Goal: Task Accomplishment & Management: Use online tool/utility

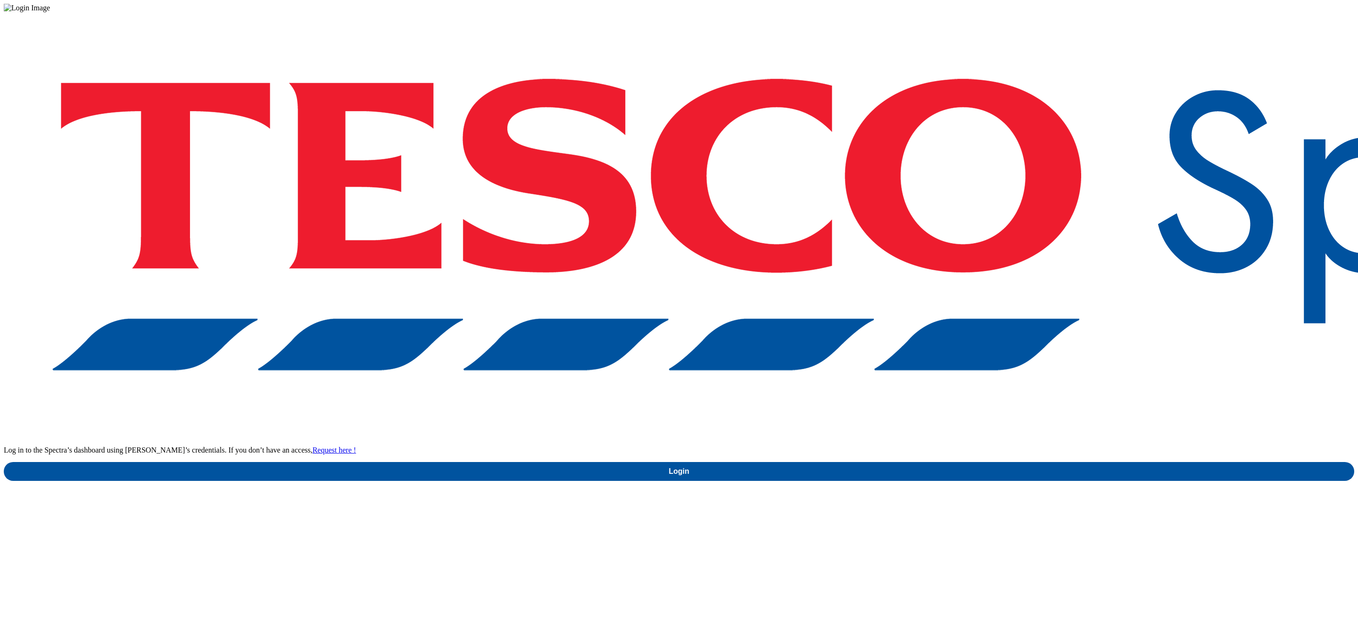
click at [1010, 337] on div "Log in to the Spectra’s dashboard using Tesco’s credentials. If you don’t have …" at bounding box center [679, 246] width 1350 height 469
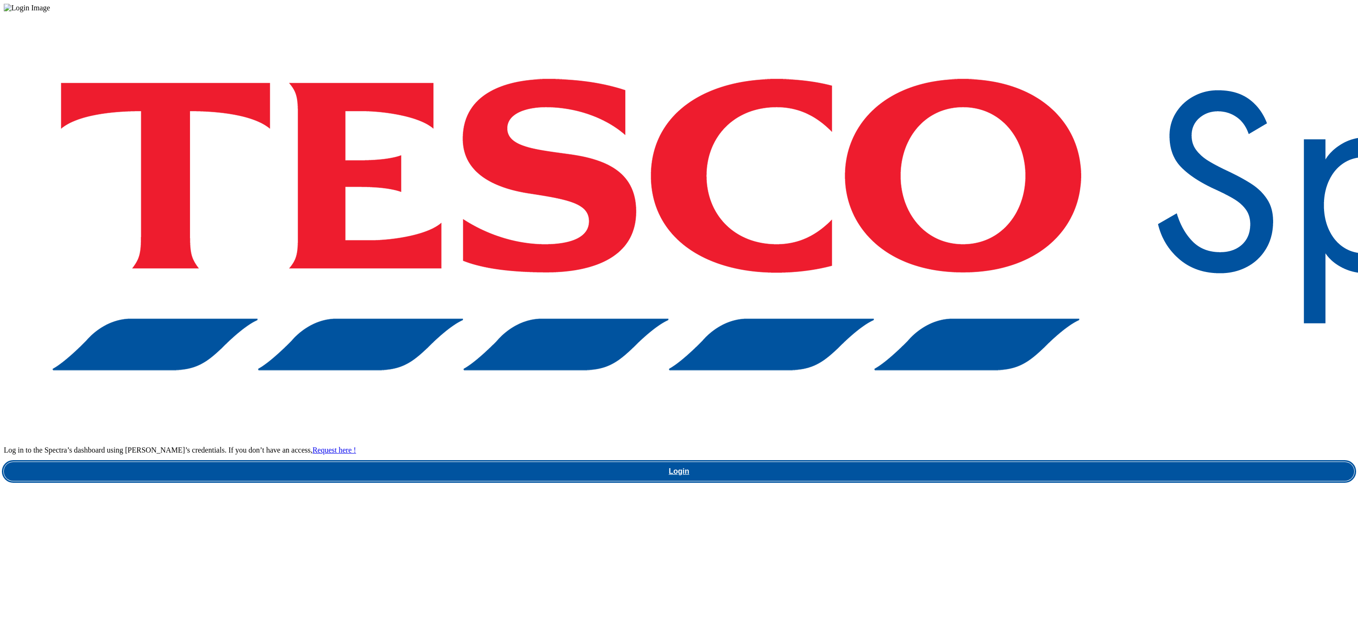
click at [1014, 462] on link "Login" at bounding box center [679, 471] width 1350 height 19
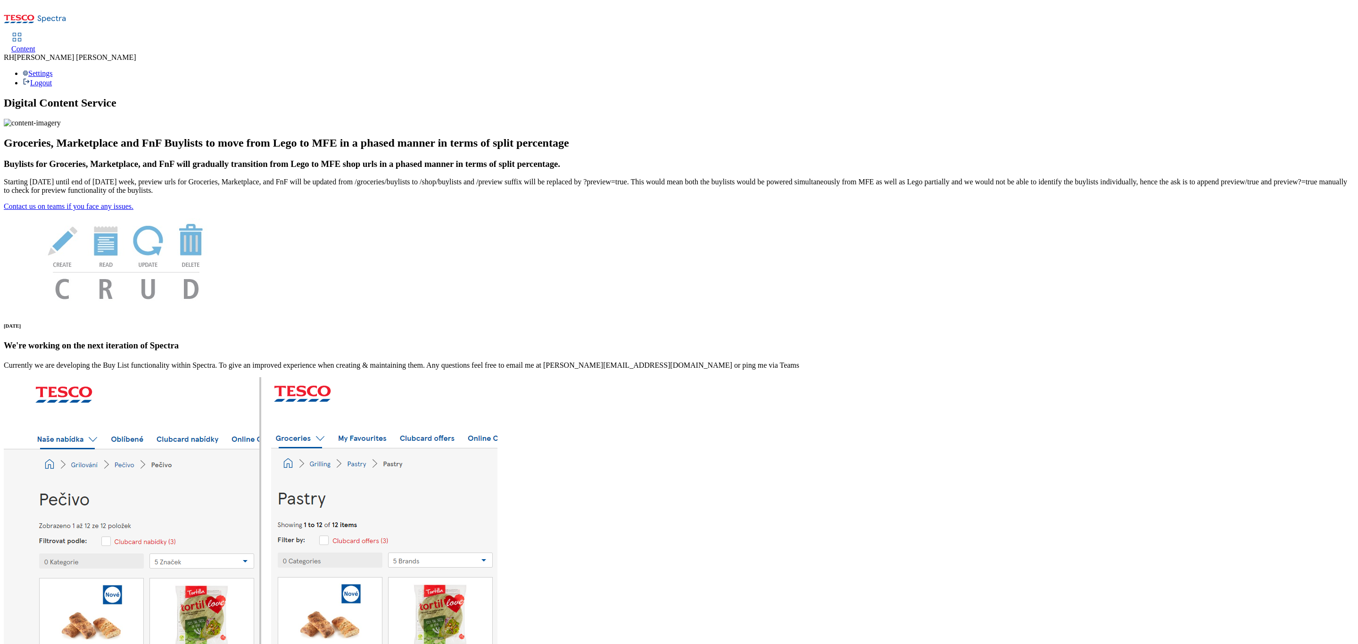
click at [35, 45] on div "Content" at bounding box center [23, 49] width 24 height 8
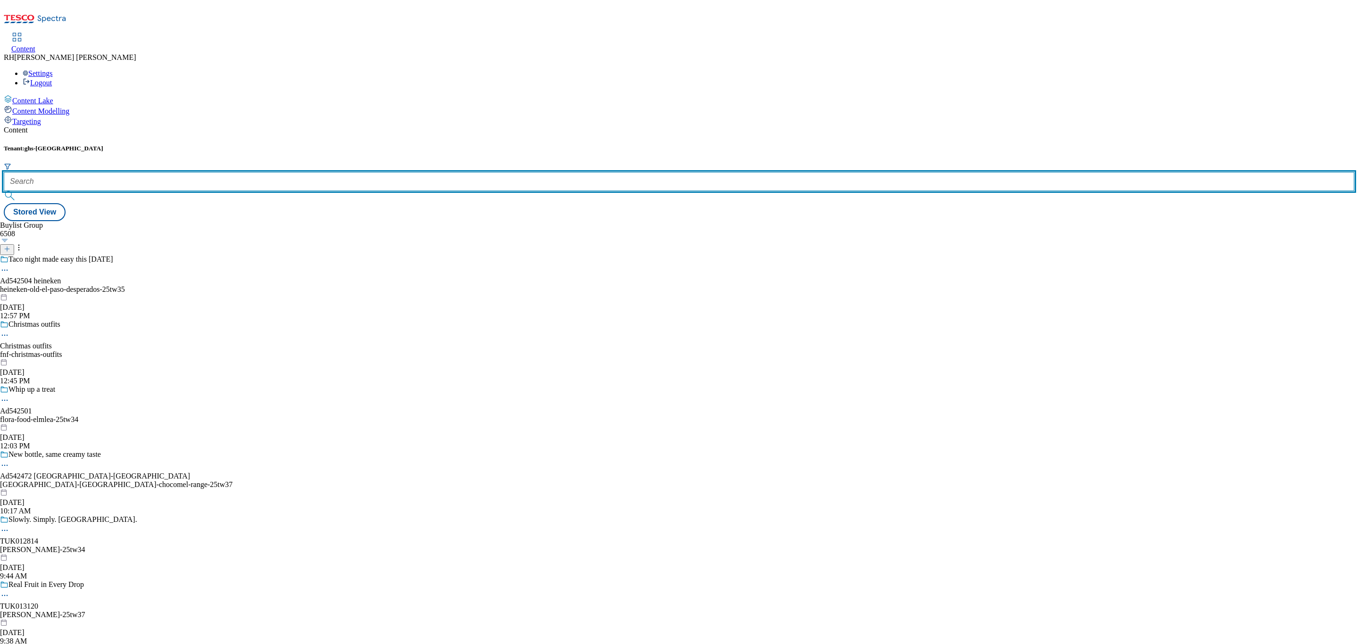
click at [208, 172] on input "text" at bounding box center [679, 181] width 1350 height 19
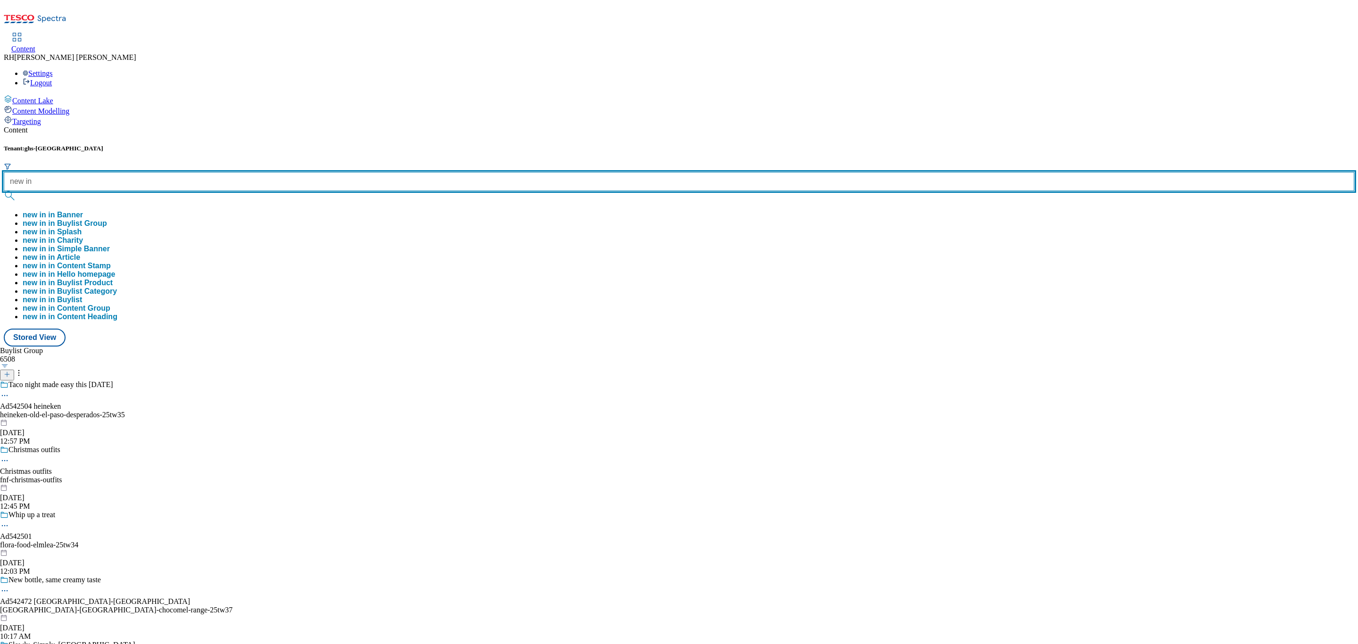
type input "new in"
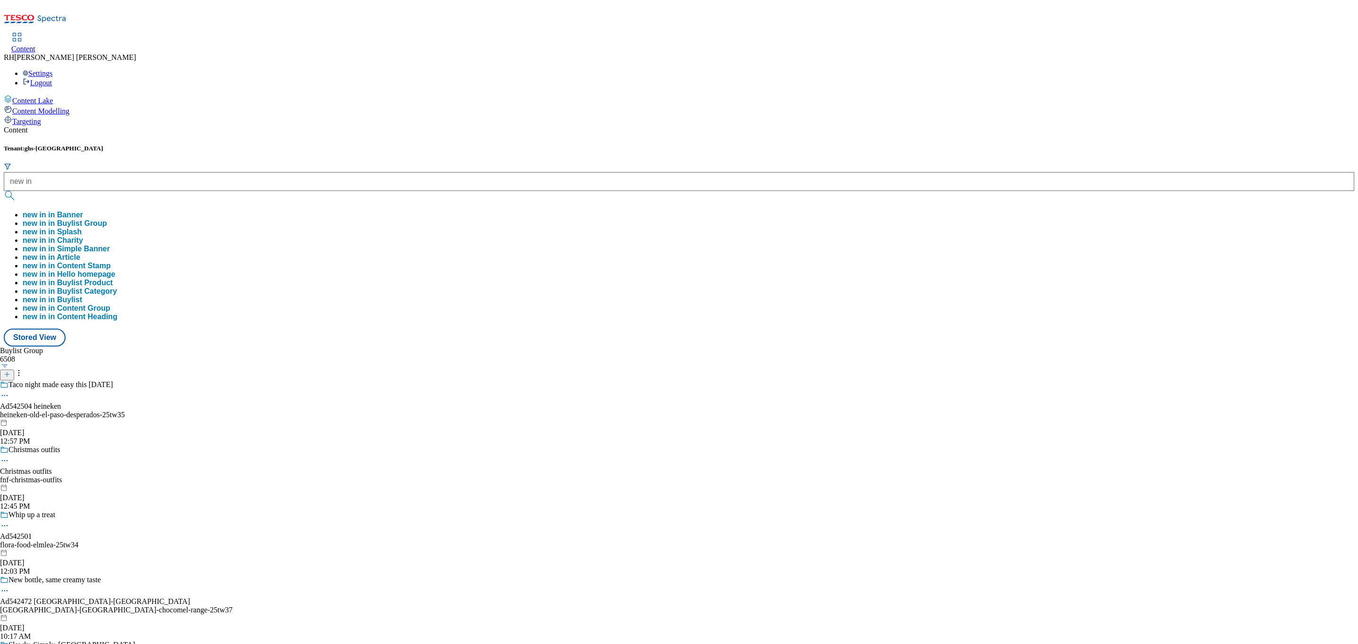
click at [107, 219] on button "new in in Buylist Group" at bounding box center [65, 223] width 84 height 8
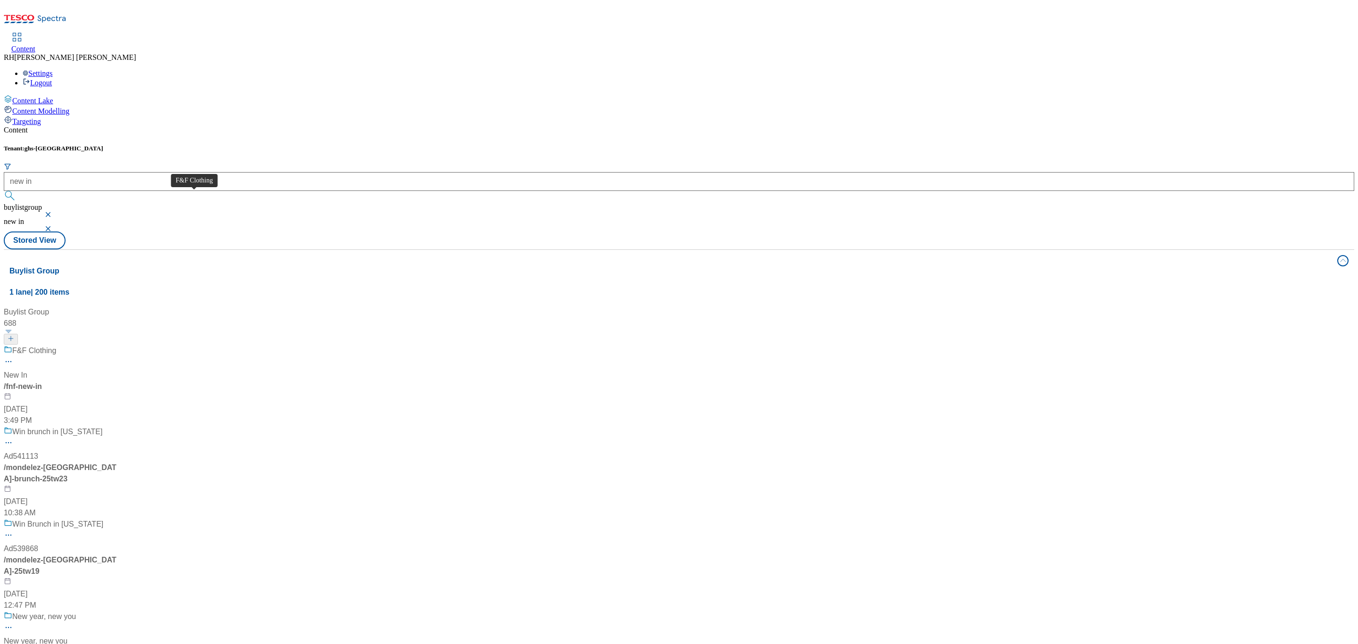
click at [56, 345] on span "F&F Clothing" at bounding box center [34, 351] width 44 height 12
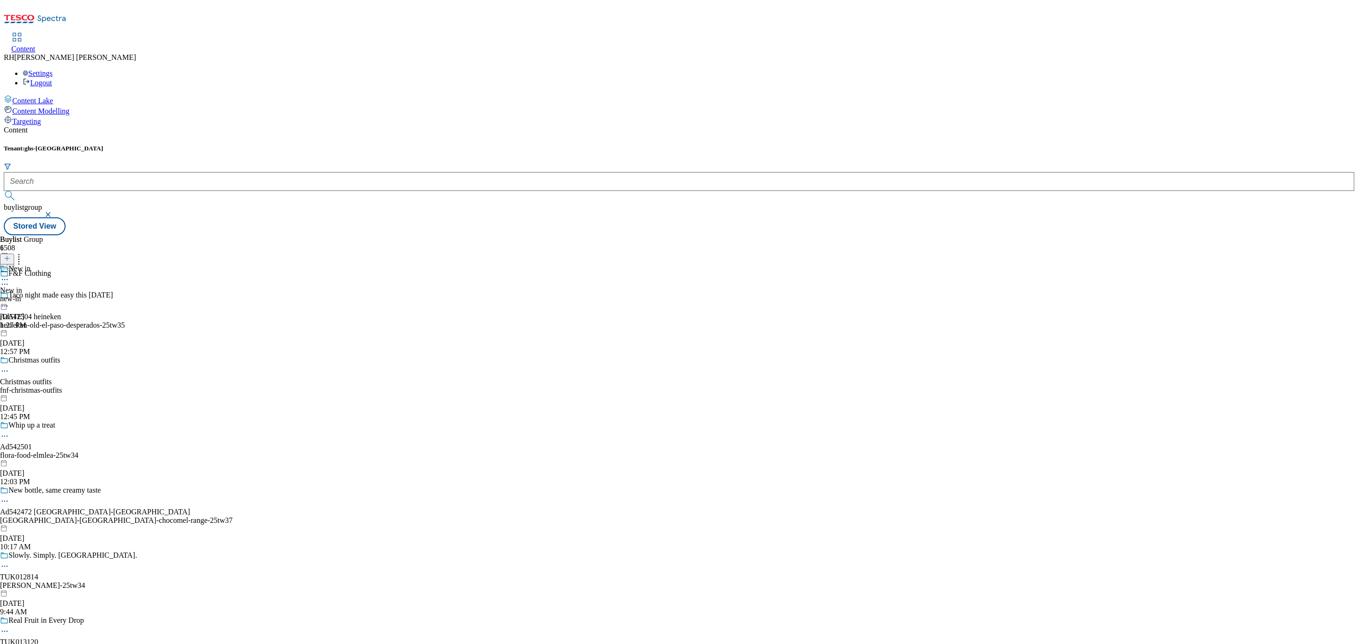
click at [22, 286] on div "New in" at bounding box center [11, 290] width 22 height 8
click at [57, 264] on div "Women Women women [DATE] 10:44 AM" at bounding box center [28, 296] width 57 height 65
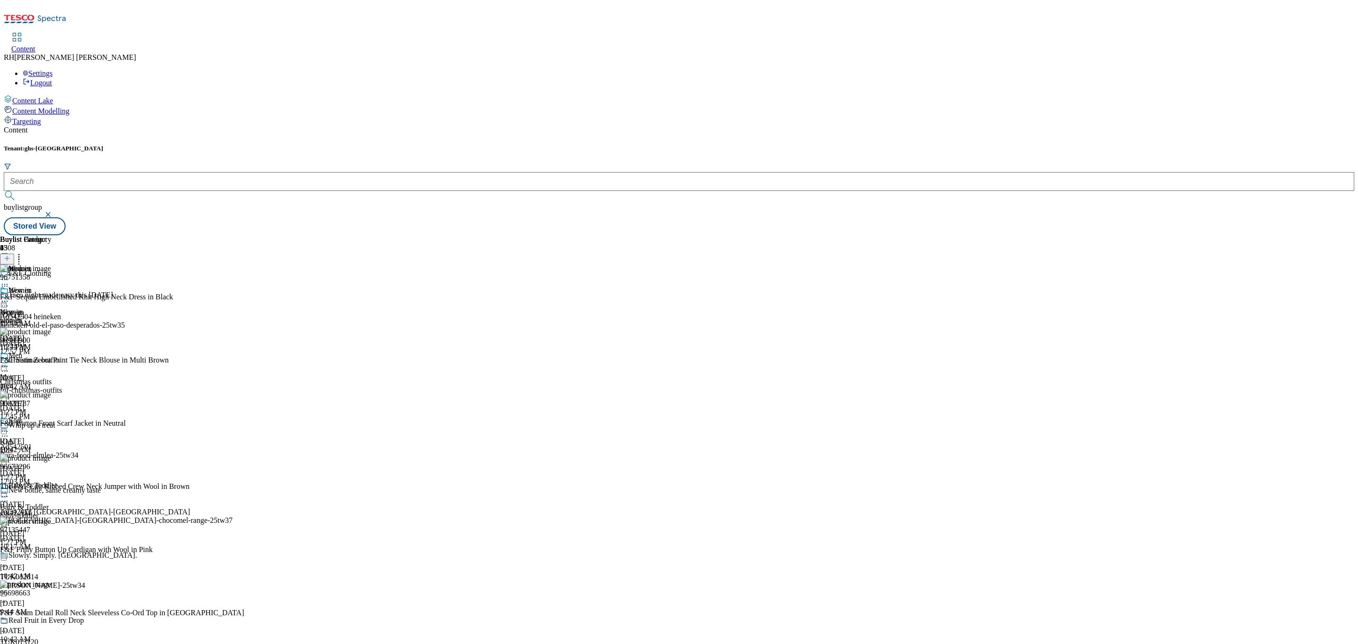
click at [24, 252] on icon at bounding box center [18, 256] width 9 height 9
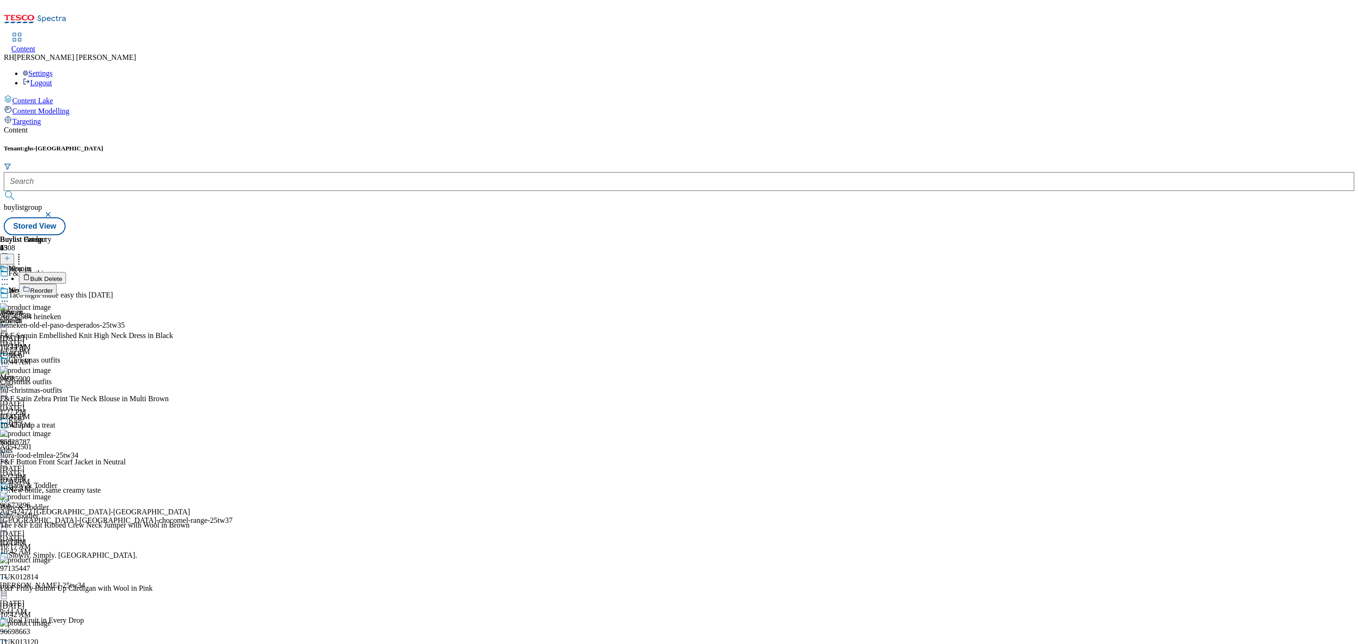
click at [53, 287] on span "Reorder" at bounding box center [41, 290] width 23 height 7
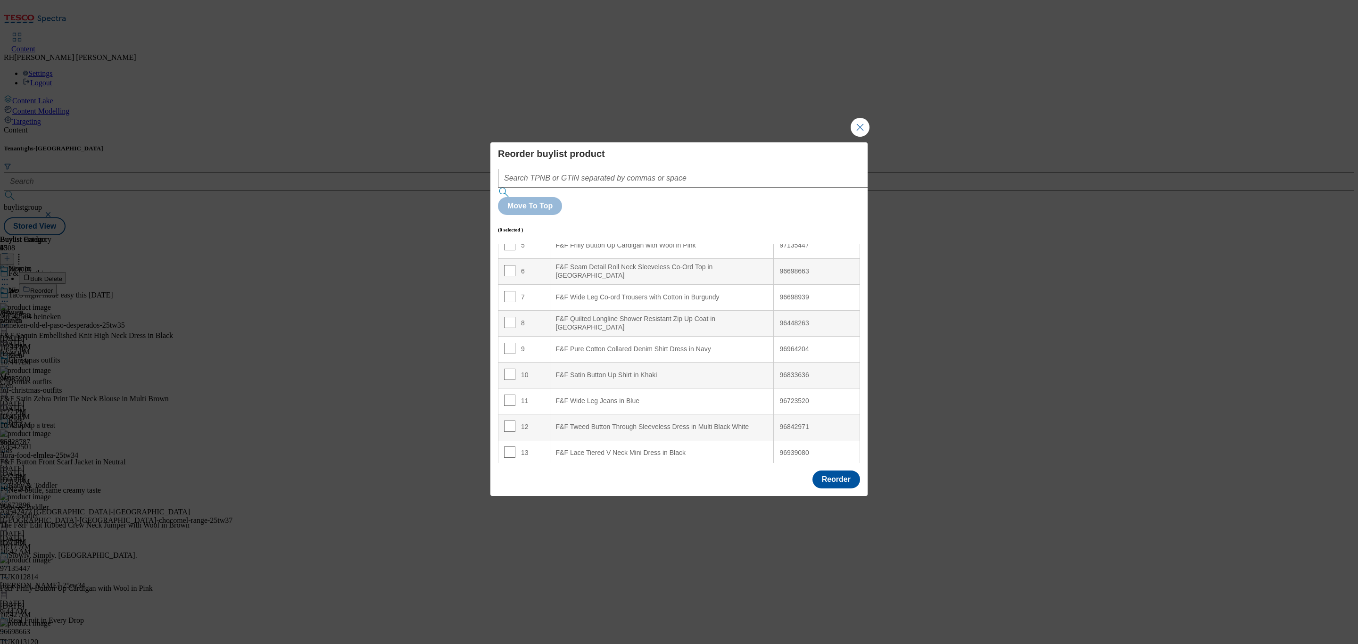
scroll to position [212, 0]
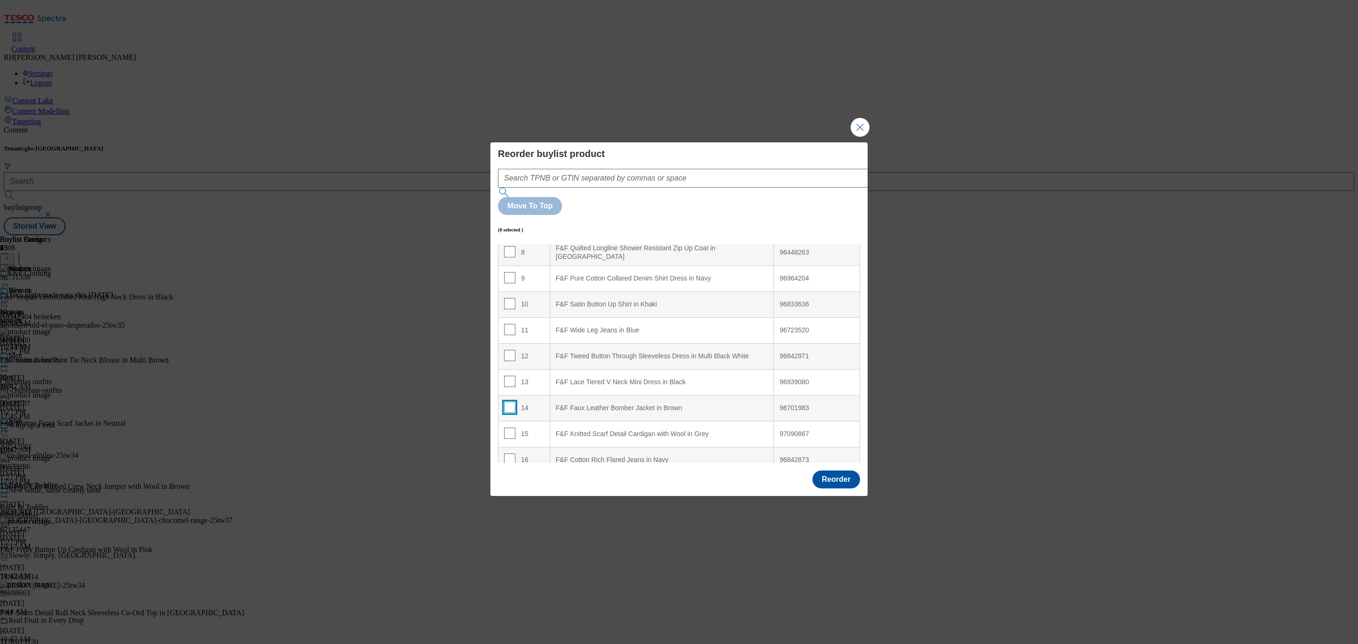
click at [505, 402] on input "Modal" at bounding box center [509, 407] width 11 height 11
checkbox input "true"
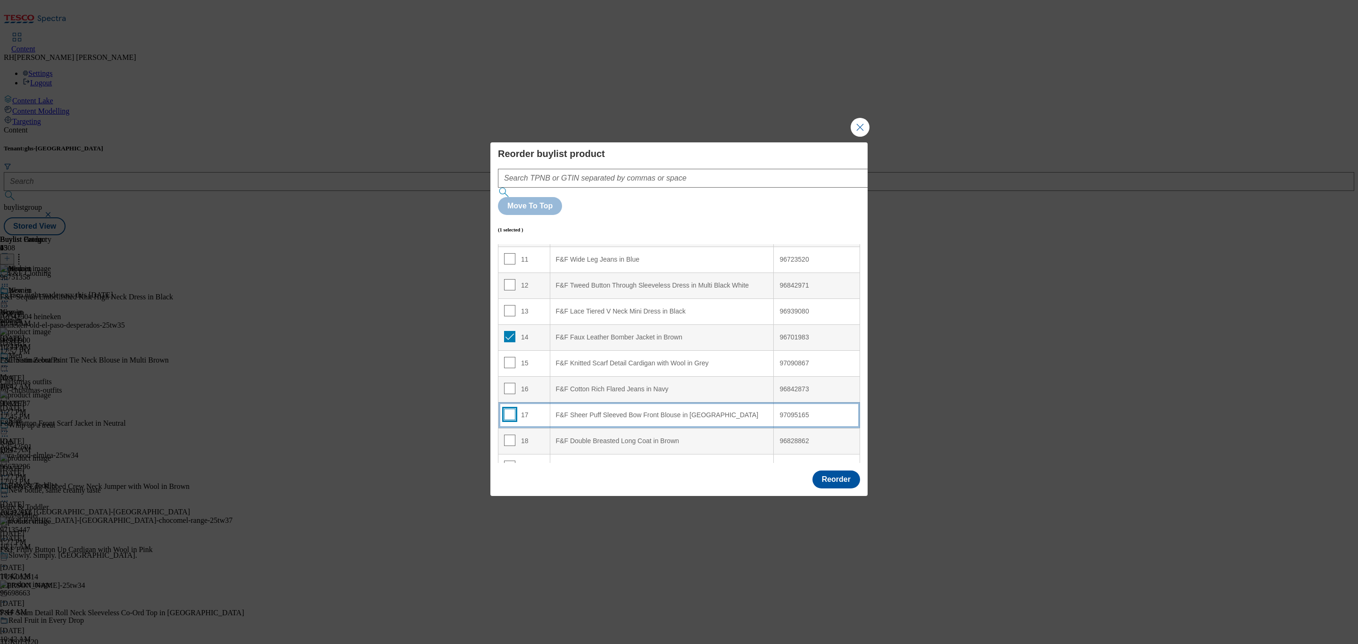
click at [508, 409] on input "Modal" at bounding box center [509, 414] width 11 height 11
checkbox input "true"
click at [510, 435] on input "Modal" at bounding box center [509, 440] width 11 height 11
checkbox input "true"
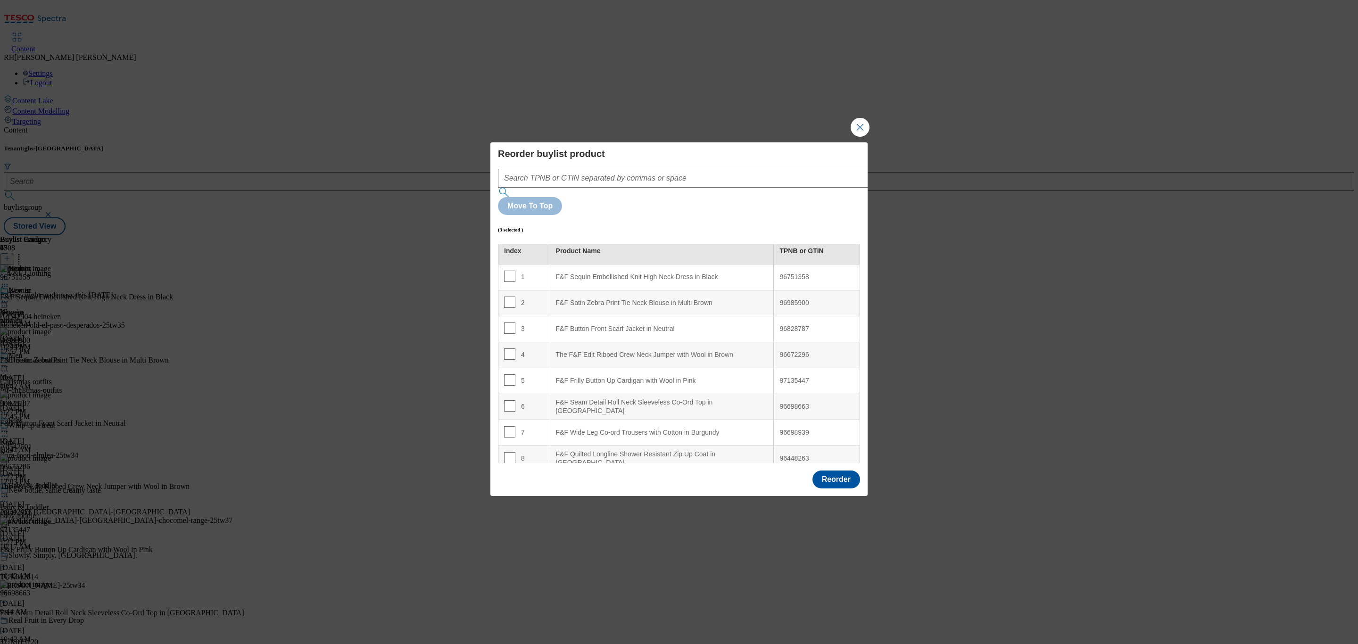
scroll to position [0, 0]
click at [671, 348] on Brown "The F&F Edit Ribbed Crew Neck Jumper with Wool in Brown" at bounding box center [662, 361] width 224 height 26
click at [513, 355] on div "4" at bounding box center [524, 362] width 40 height 14
click at [510, 355] on input "Modal" at bounding box center [509, 360] width 11 height 11
checkbox input "false"
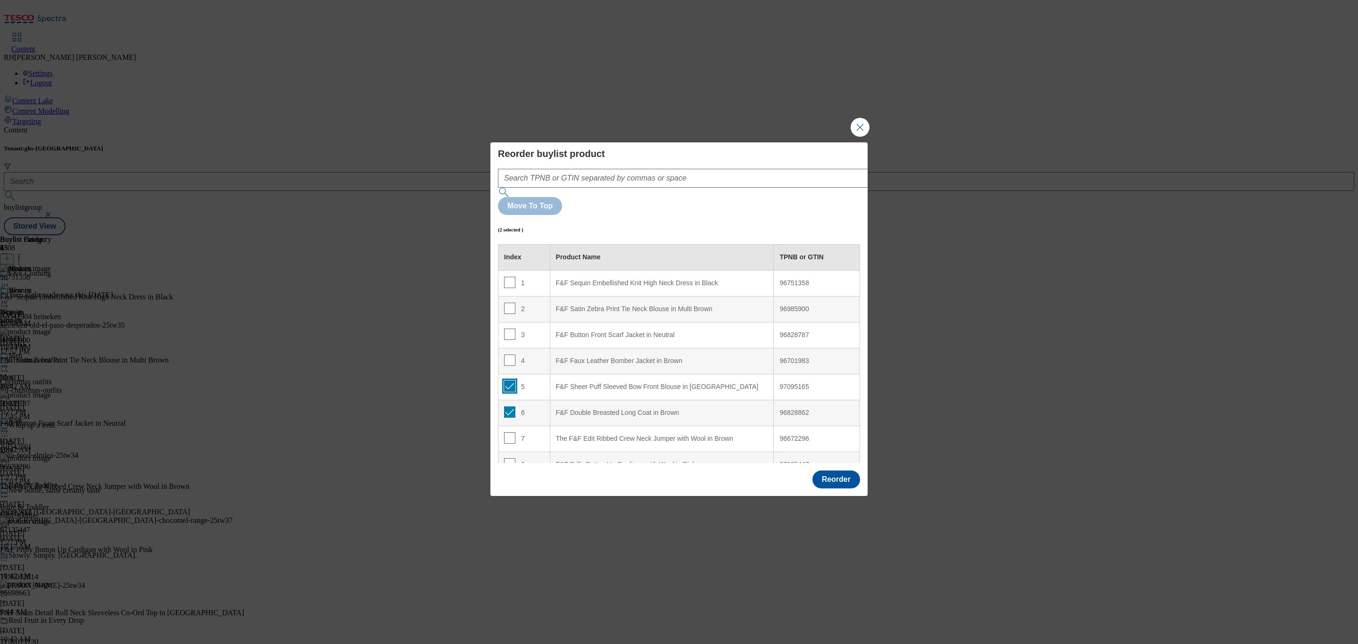
click at [507, 380] on input "Modal" at bounding box center [509, 385] width 11 height 11
checkbox input "false"
click at [508, 406] on input "Modal" at bounding box center [509, 411] width 11 height 11
checkbox input "false"
click at [846, 470] on button "Reorder" at bounding box center [836, 479] width 48 height 18
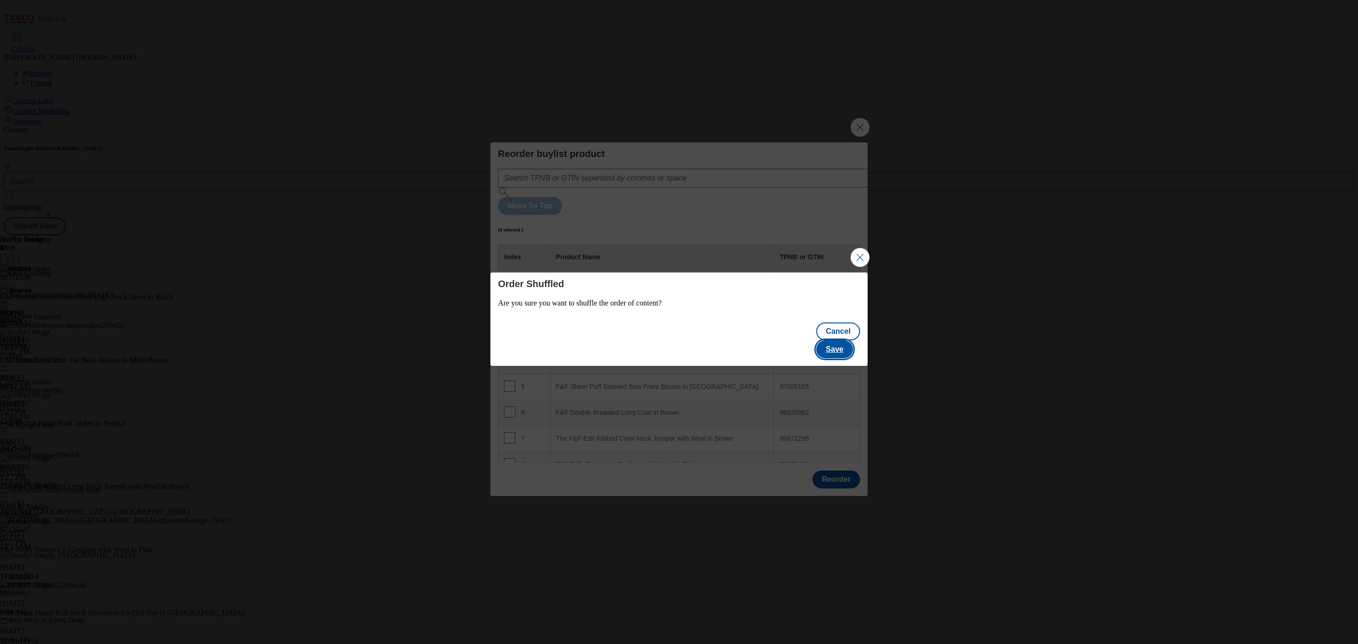
click at [847, 343] on button "Save" at bounding box center [834, 349] width 36 height 18
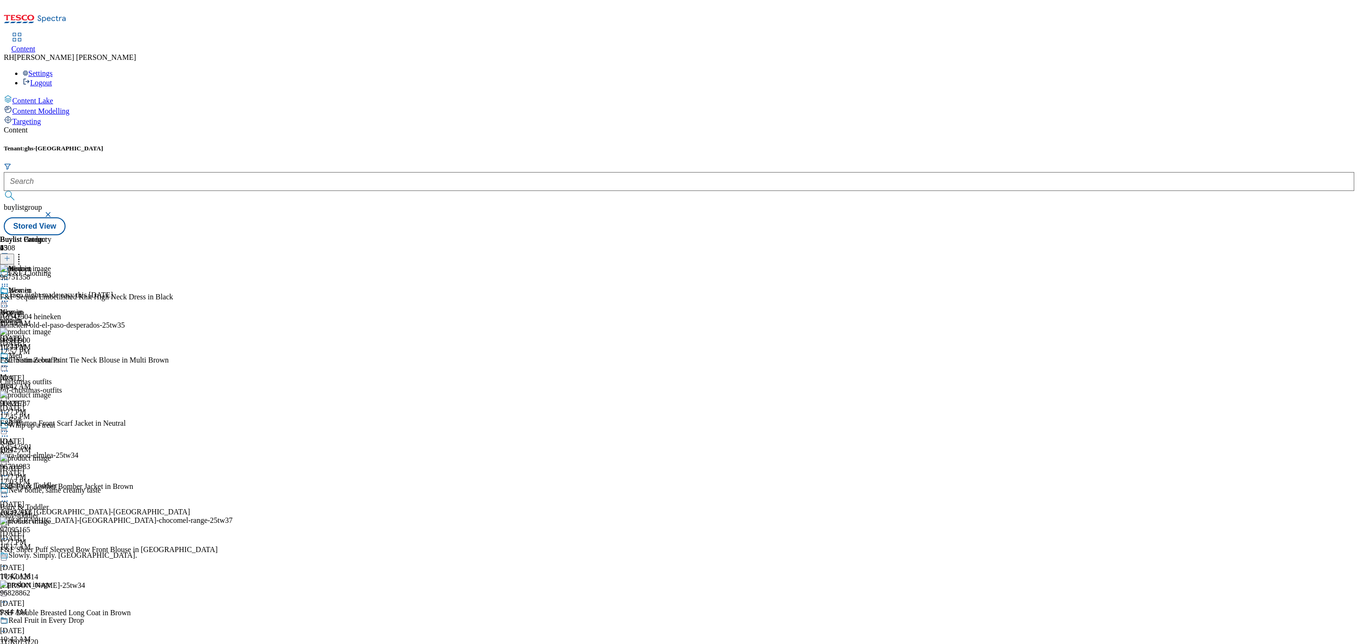
click at [9, 297] on icon at bounding box center [4, 301] width 9 height 9
click at [59, 404] on span "Un-publish" at bounding box center [44, 407] width 30 height 7
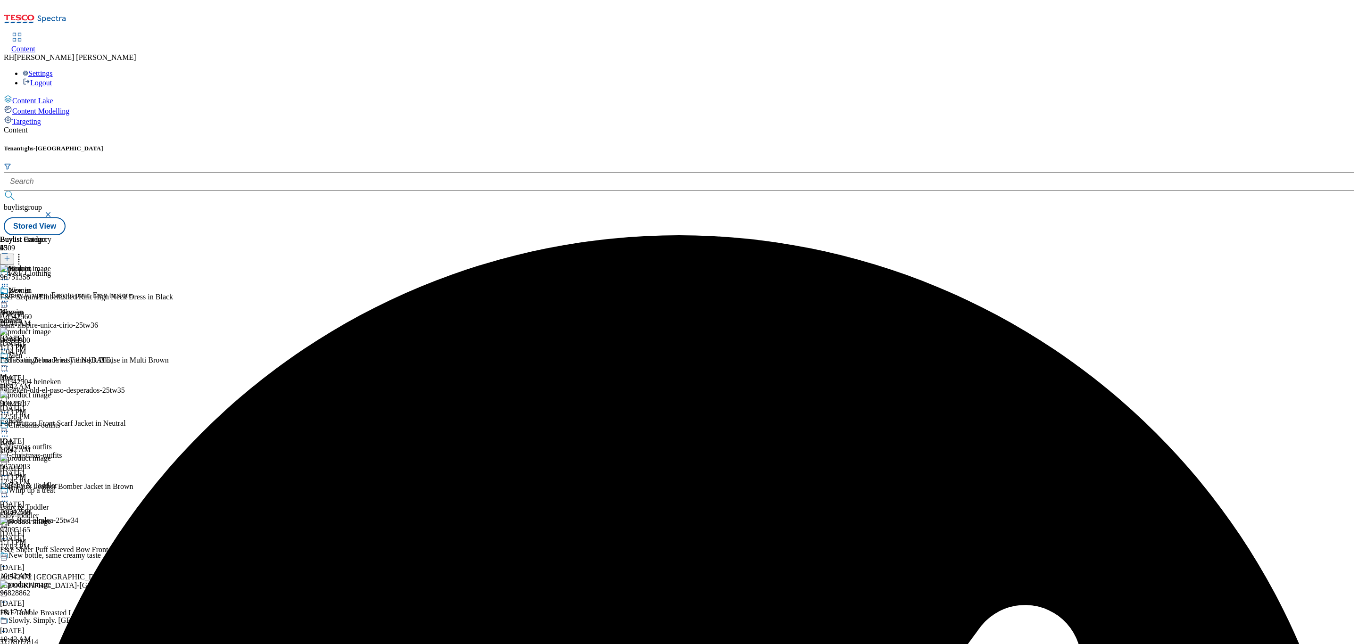
click at [9, 297] on icon at bounding box center [4, 301] width 9 height 9
click at [61, 372] on span "Un-preview" at bounding box center [45, 375] width 32 height 7
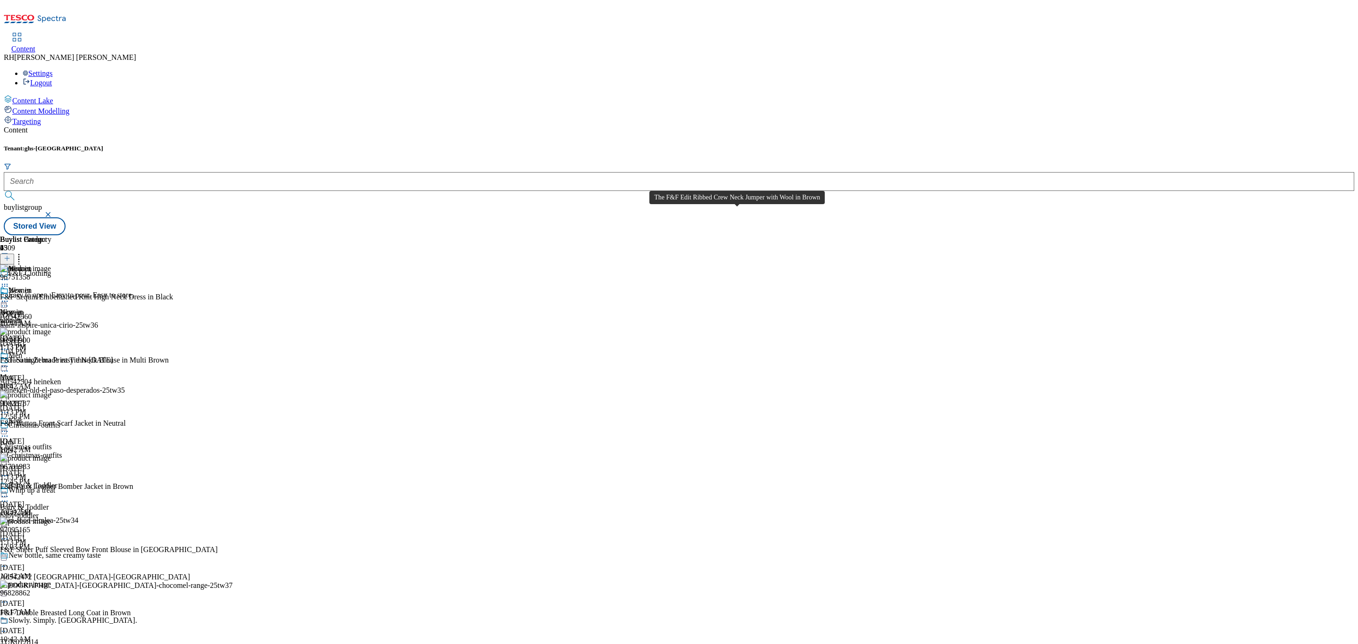
scroll to position [470, 0]
click at [24, 252] on icon at bounding box center [18, 256] width 9 height 9
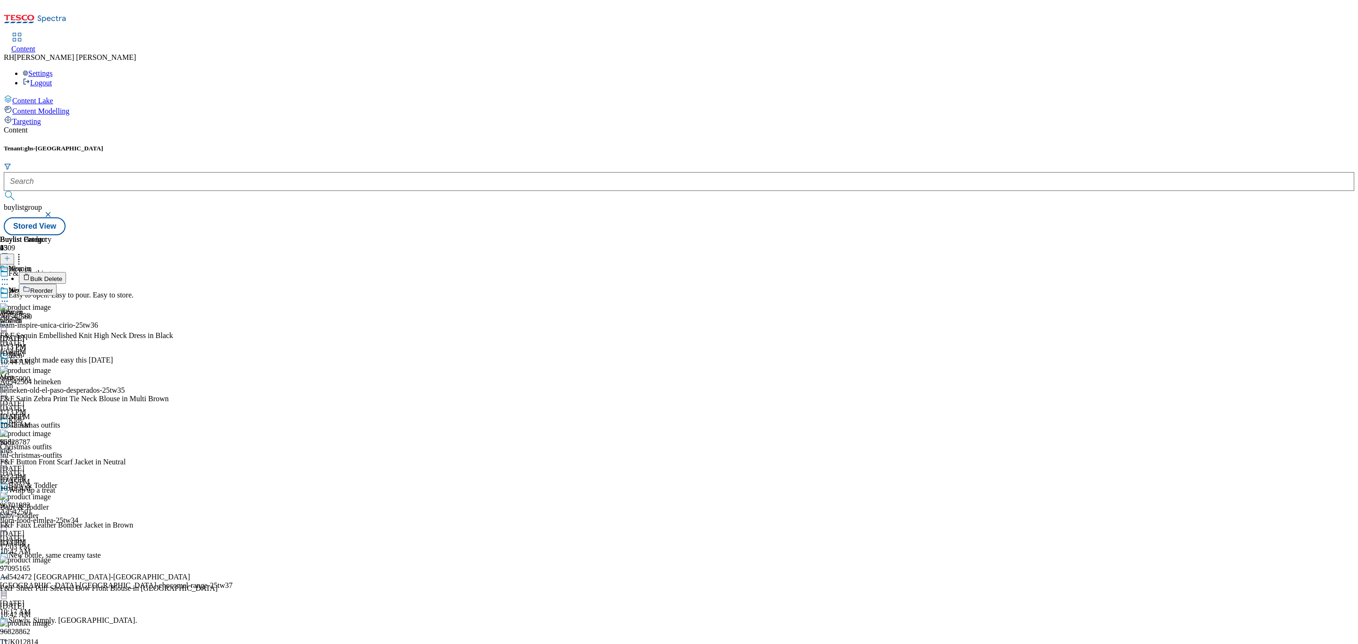
click at [62, 275] on span "Bulk Delete" at bounding box center [46, 278] width 32 height 7
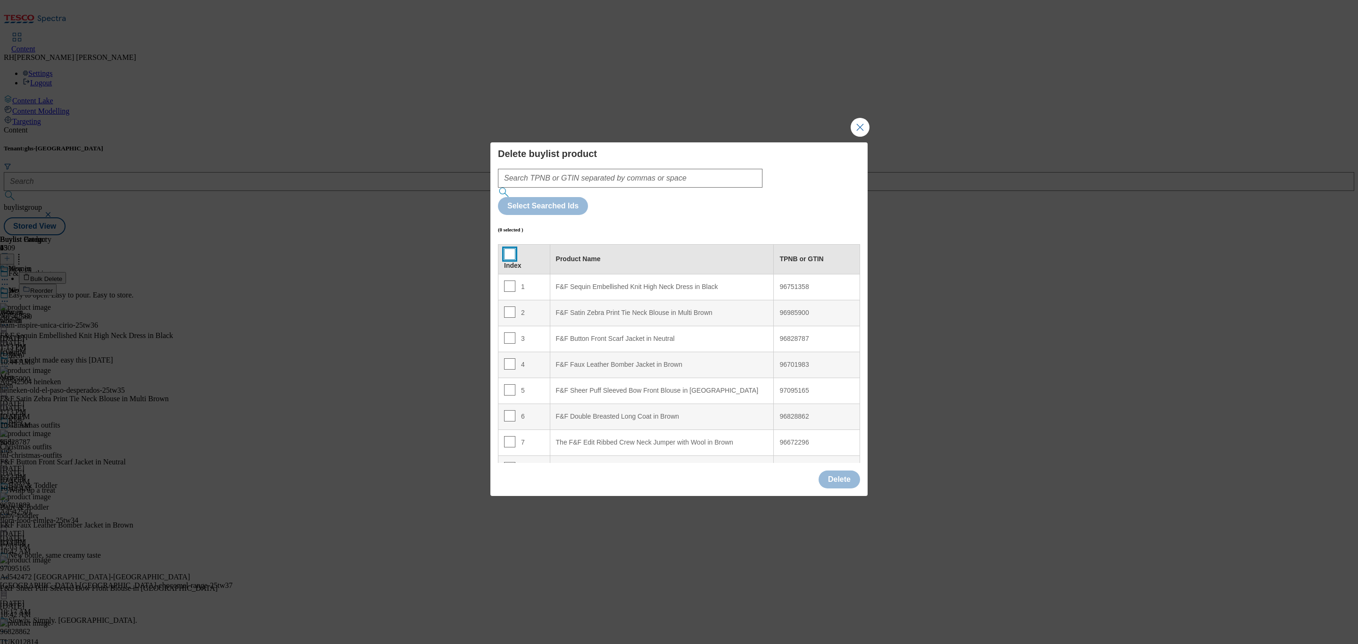
click at [508, 248] on input "Modal" at bounding box center [509, 253] width 11 height 11
checkbox input "true"
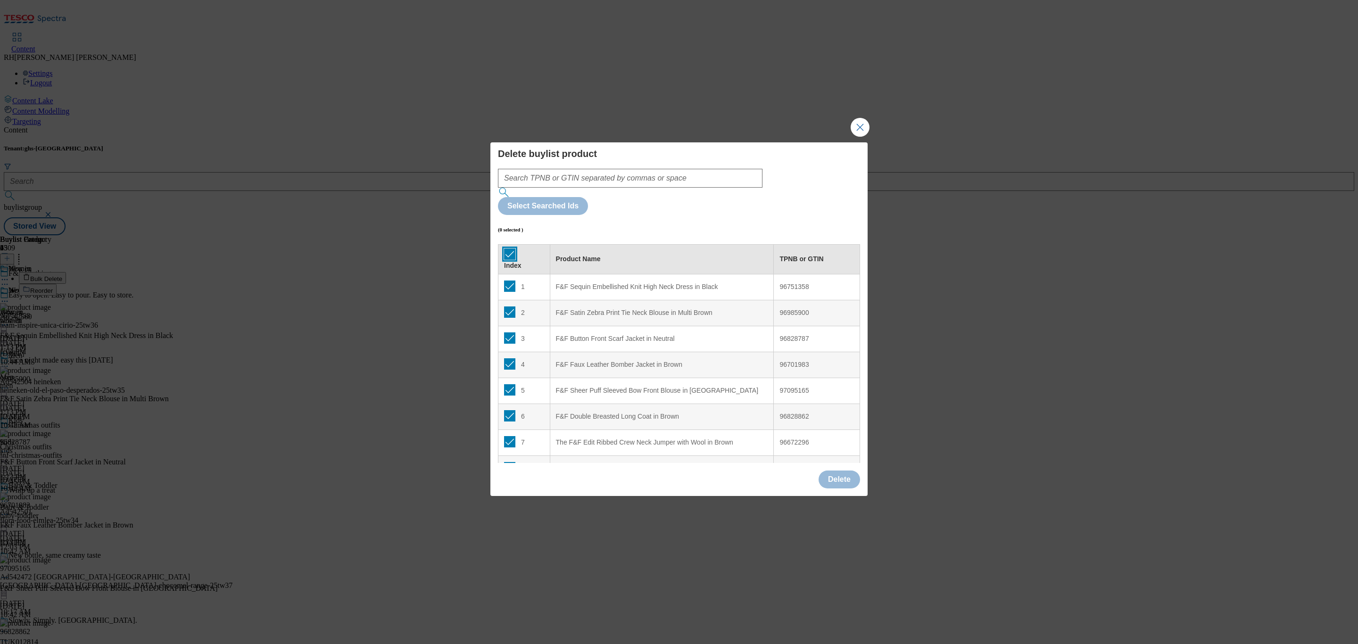
checkbox input "true"
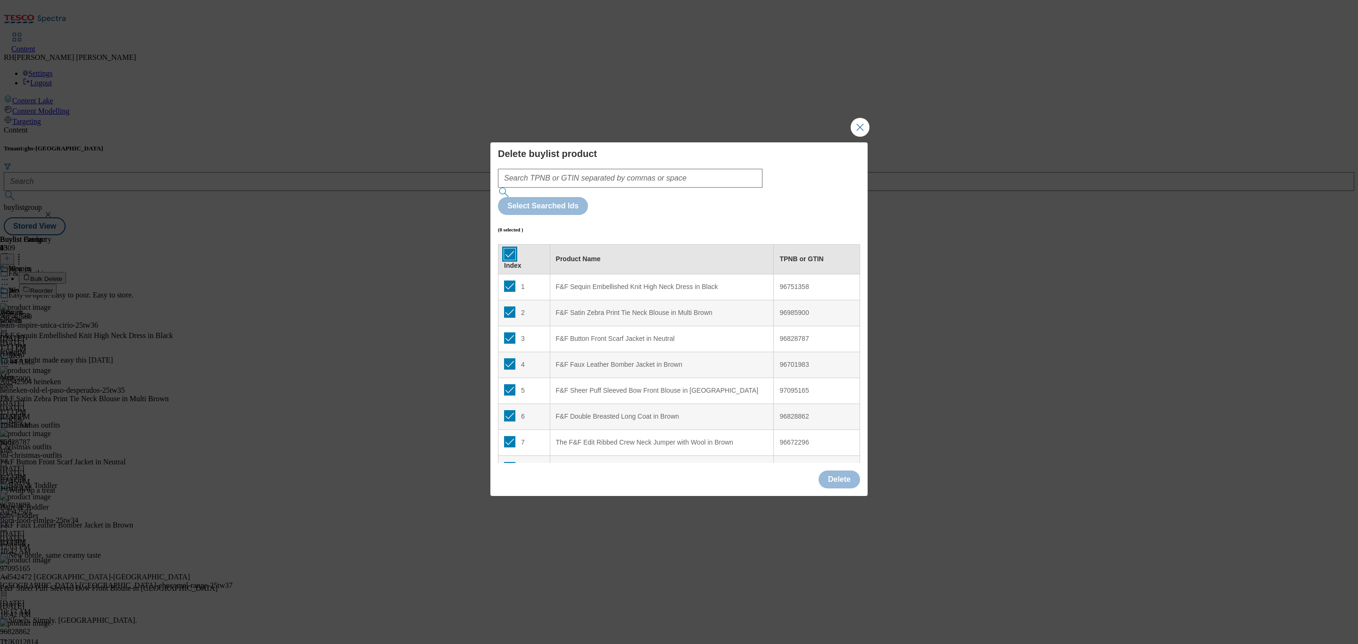
checkbox input "true"
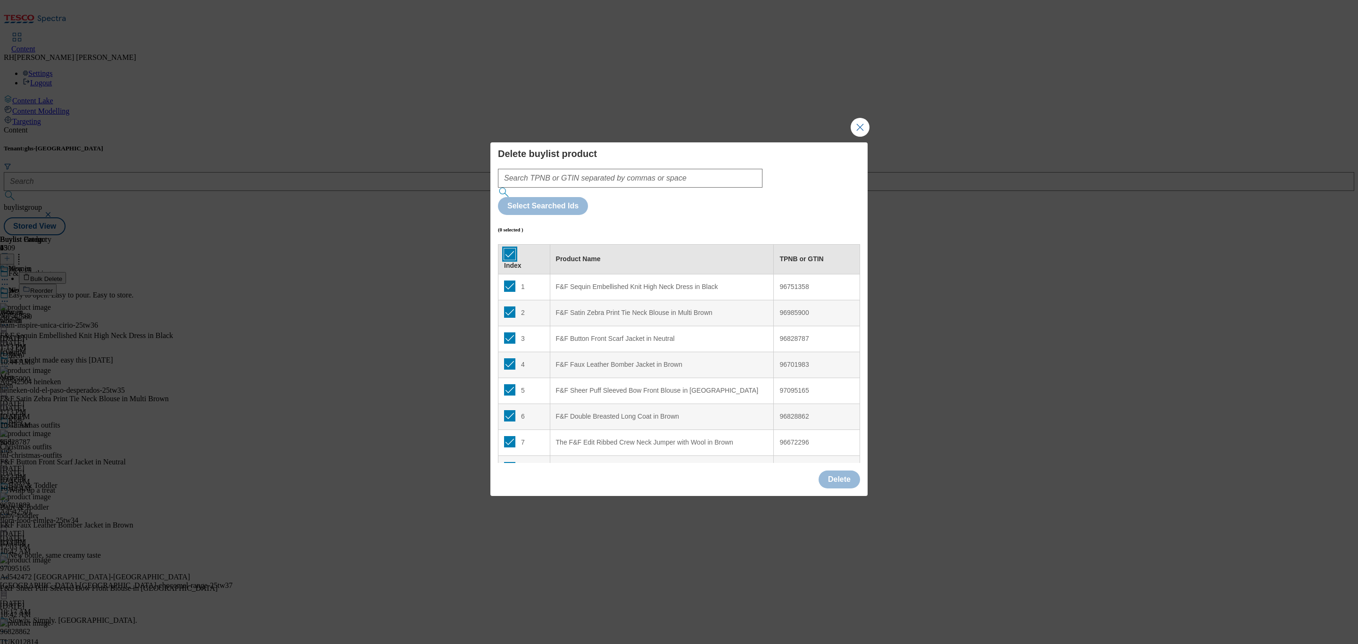
checkbox input "true"
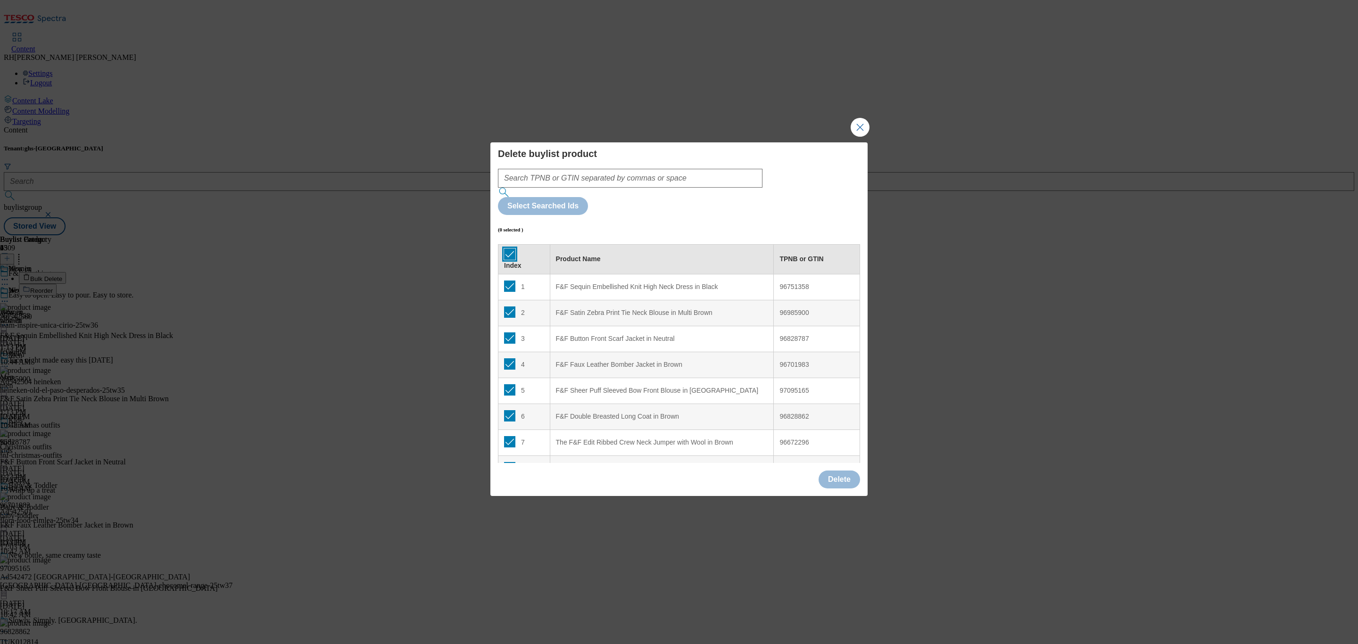
checkbox input "true"
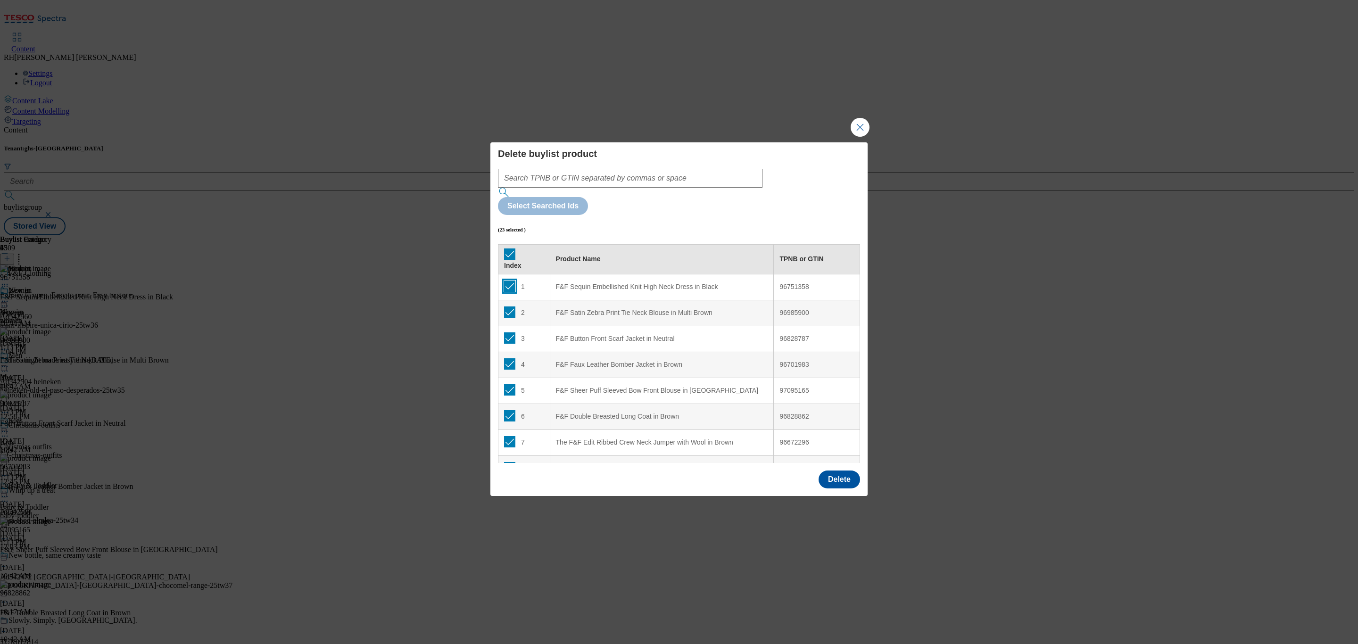
click at [511, 281] on input "Modal" at bounding box center [509, 286] width 11 height 11
checkbox input "false"
click at [508, 306] on input "Modal" at bounding box center [509, 311] width 11 height 11
checkbox input "false"
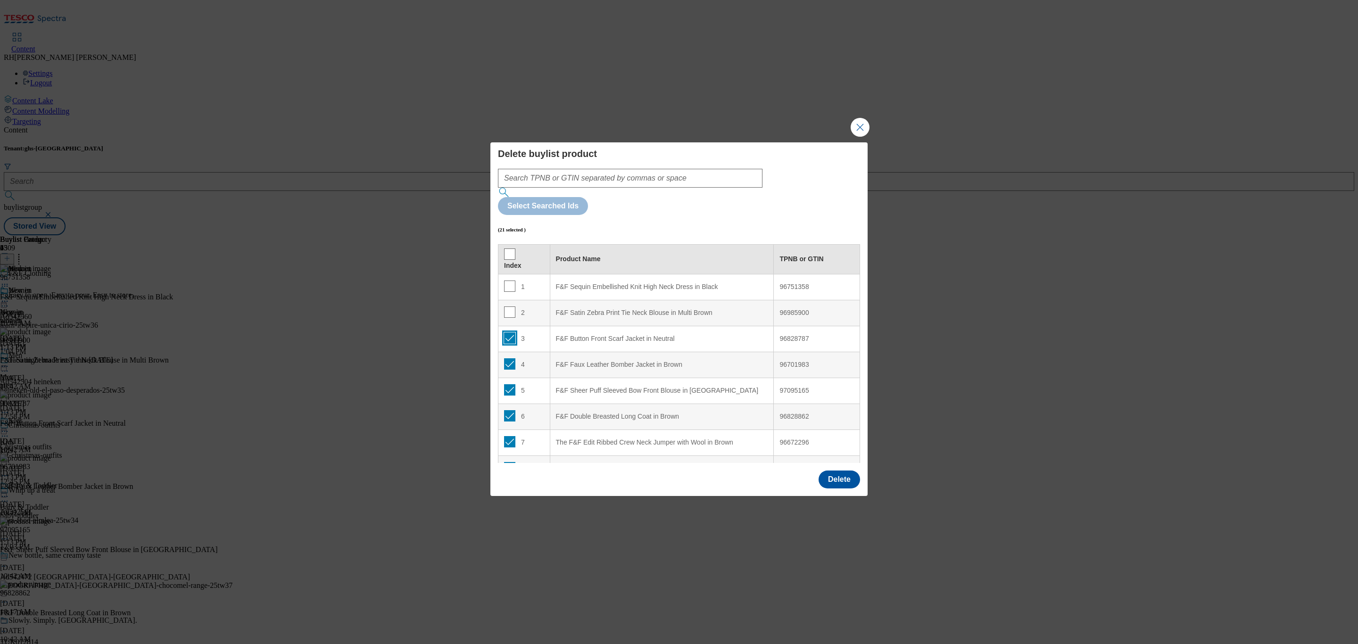
click at [509, 332] on input "Modal" at bounding box center [509, 337] width 11 height 11
checkbox input "false"
click at [511, 358] on input "Modal" at bounding box center [509, 363] width 11 height 11
checkbox input "false"
click at [512, 384] on input "Modal" at bounding box center [509, 389] width 11 height 11
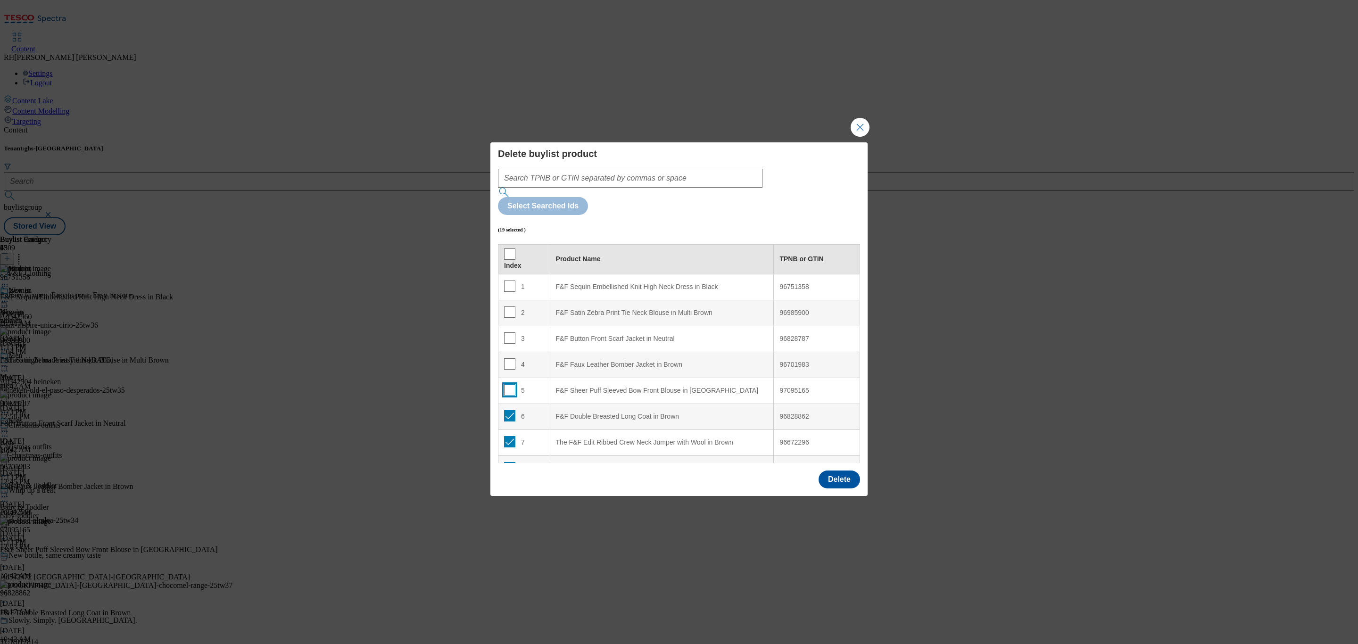
checkbox input "false"
click at [509, 410] on input "Modal" at bounding box center [509, 415] width 11 height 11
checkbox input "false"
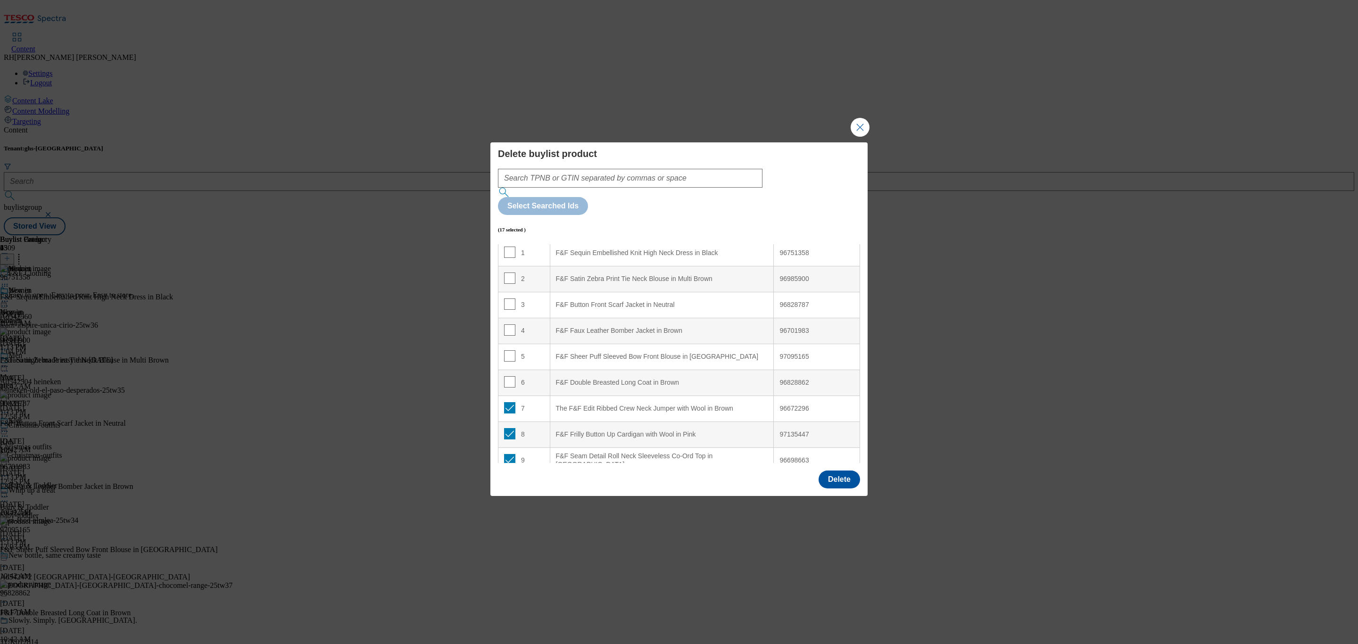
scroll to position [0, 0]
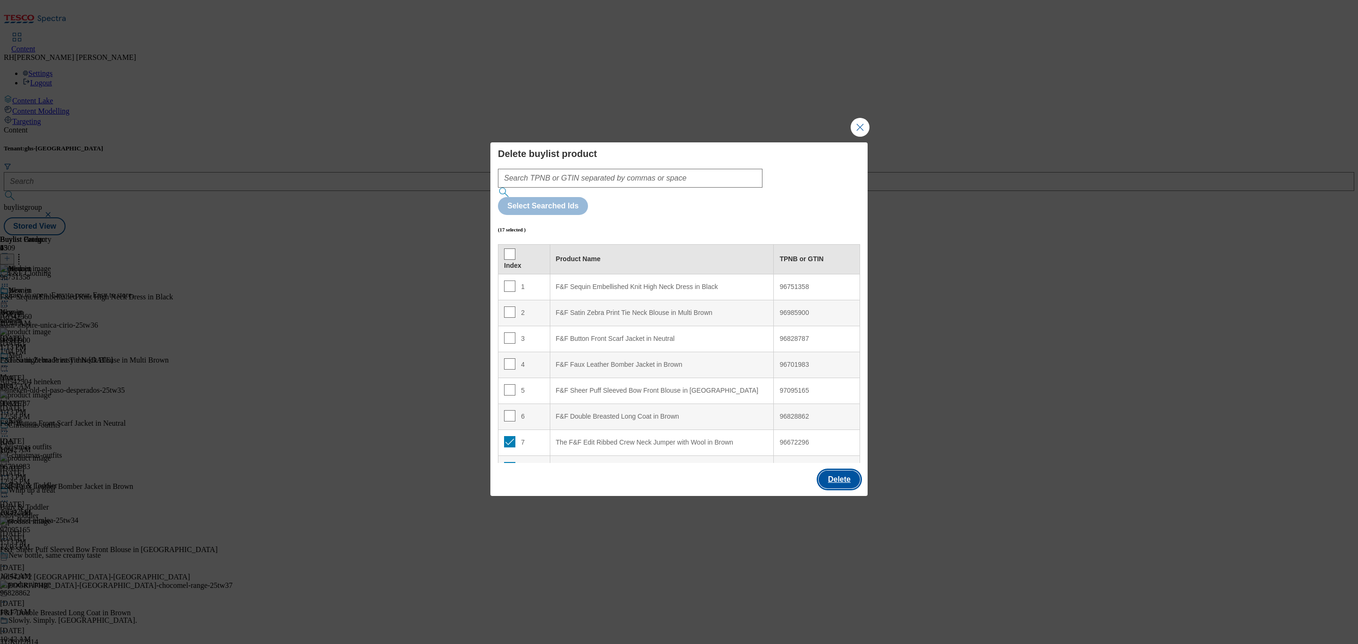
click at [842, 470] on button "Delete" at bounding box center [838, 479] width 41 height 18
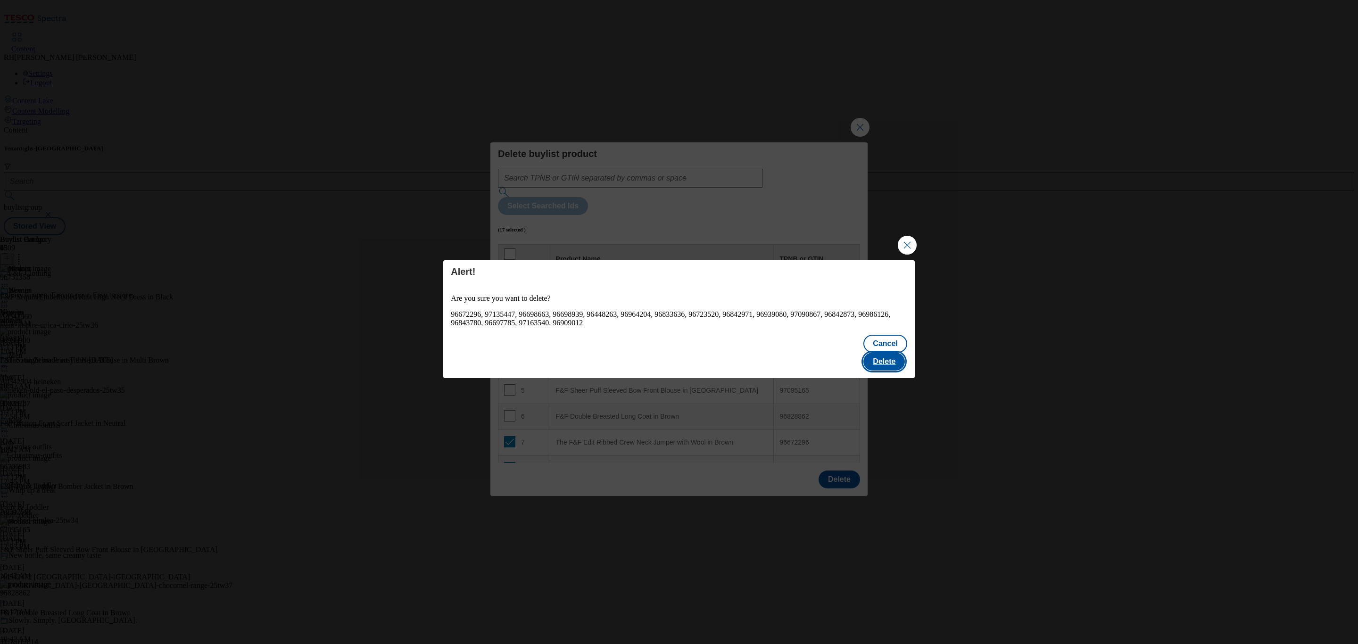
click at [885, 353] on button "Delete" at bounding box center [883, 362] width 41 height 18
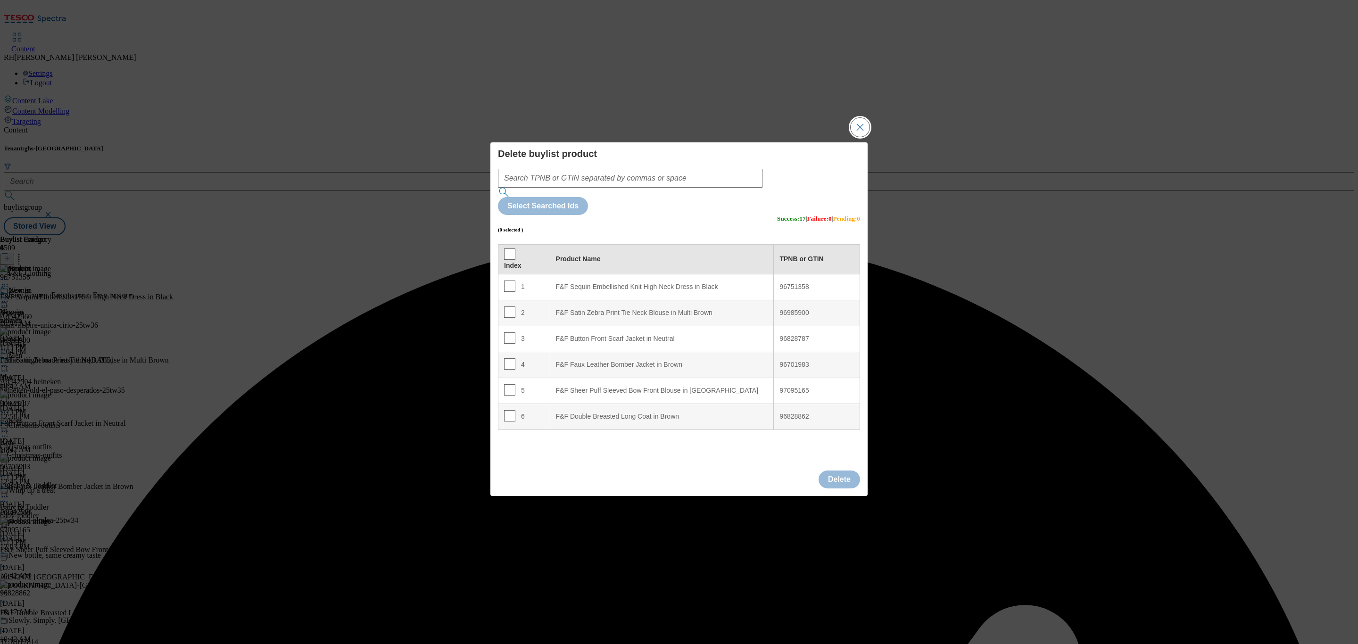
click at [859, 137] on button "Close Modal" at bounding box center [859, 127] width 19 height 19
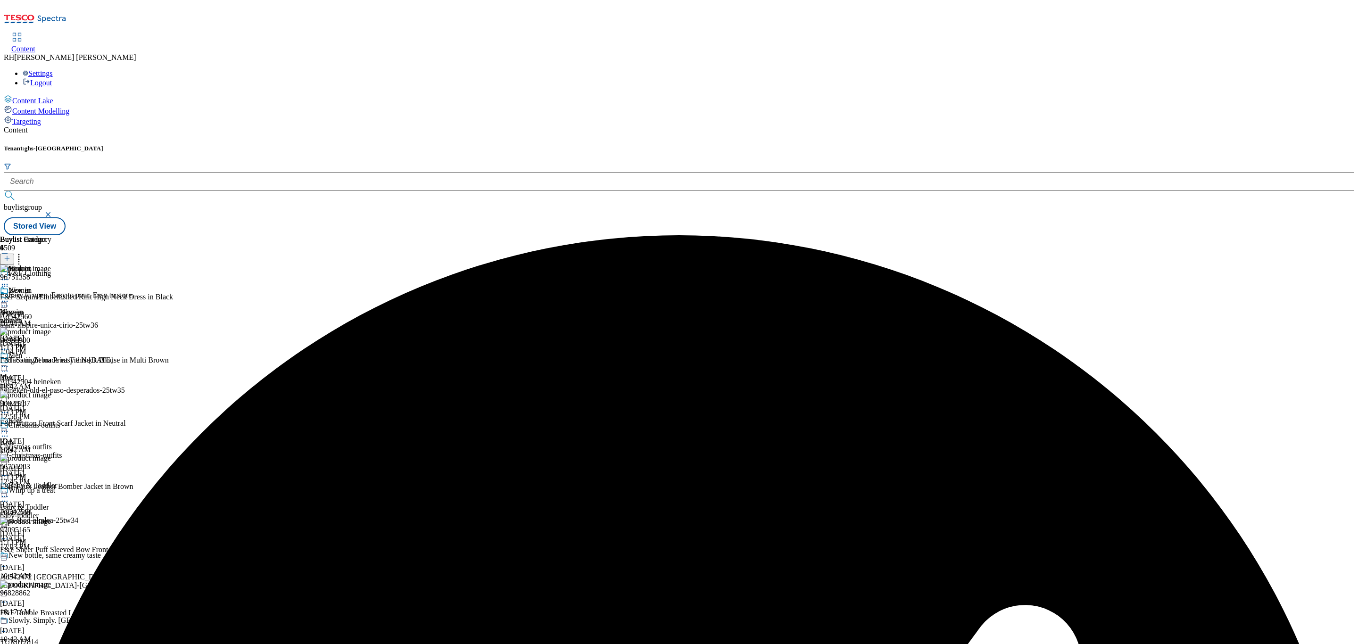
click at [10, 255] on icon at bounding box center [7, 258] width 7 height 7
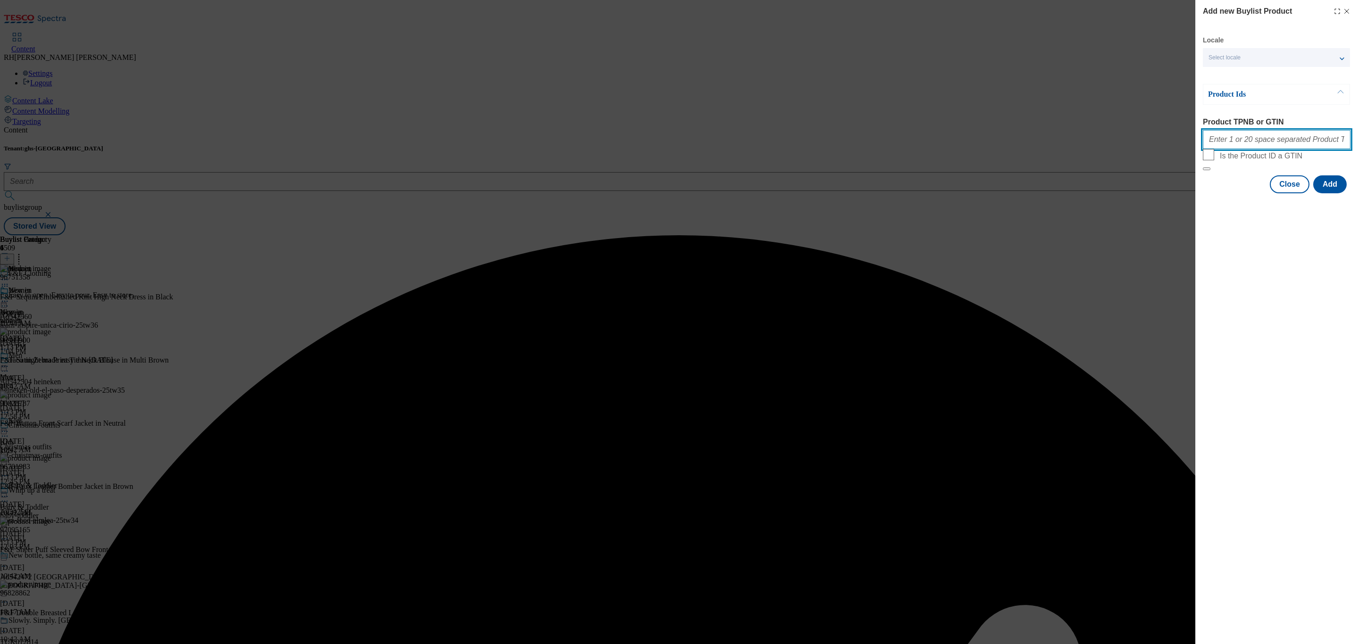
click at [1266, 144] on input "Product TPNB or GTIN" at bounding box center [1277, 139] width 148 height 19
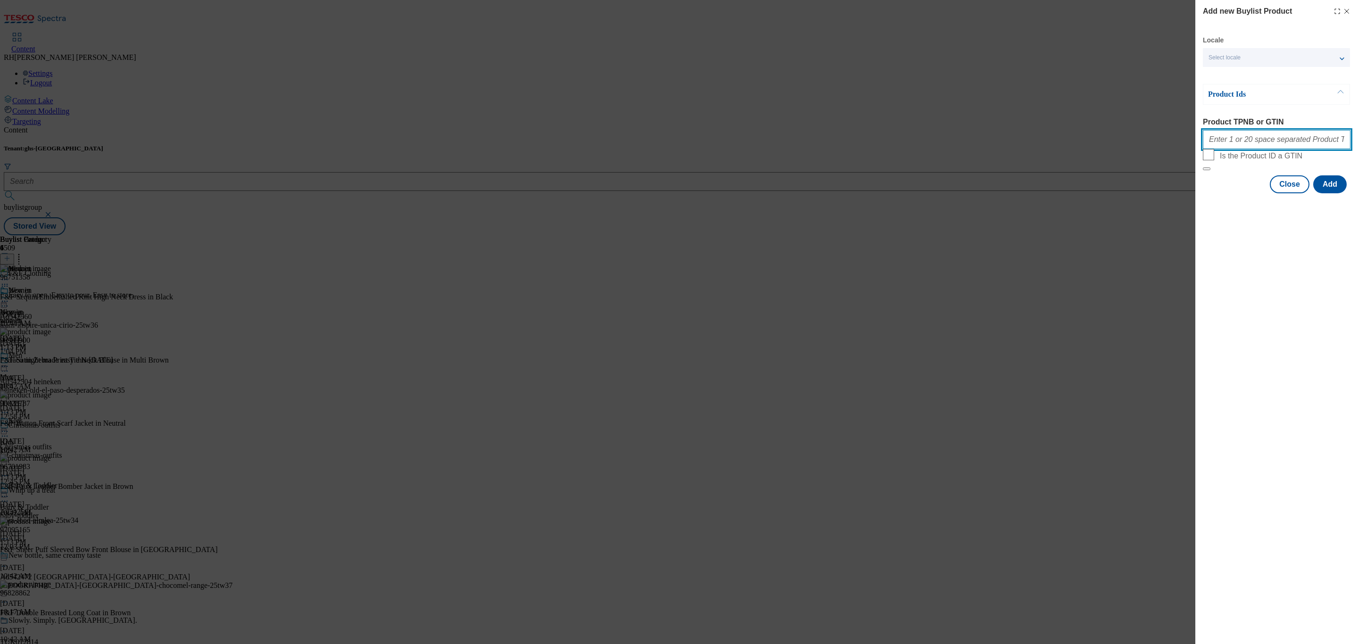
paste input "96531325 96838470 96751427 97054957 97095706 96729294 97155256 97155050 9734881…"
type input "96531325 96838470 96751427 97054957 97095706 96729294 97155256 97155050 9734881…"
click at [1337, 193] on button "Add" at bounding box center [1329, 184] width 33 height 18
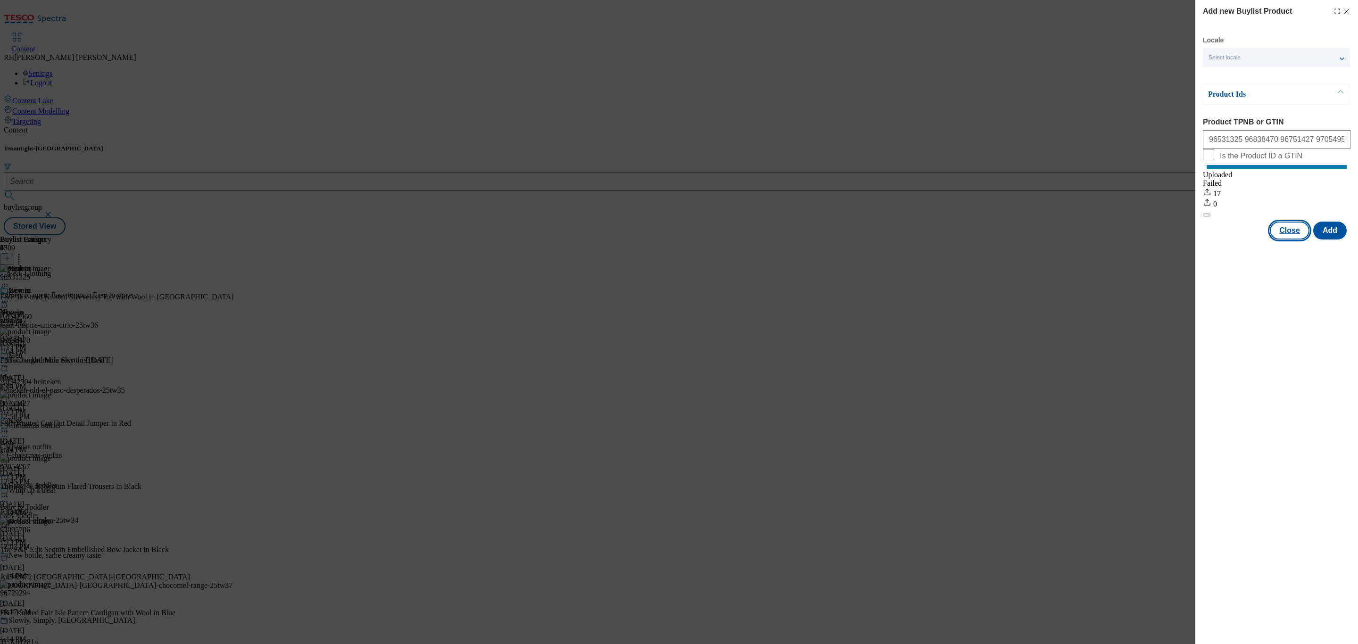
click at [1296, 232] on button "Close" at bounding box center [1290, 231] width 40 height 18
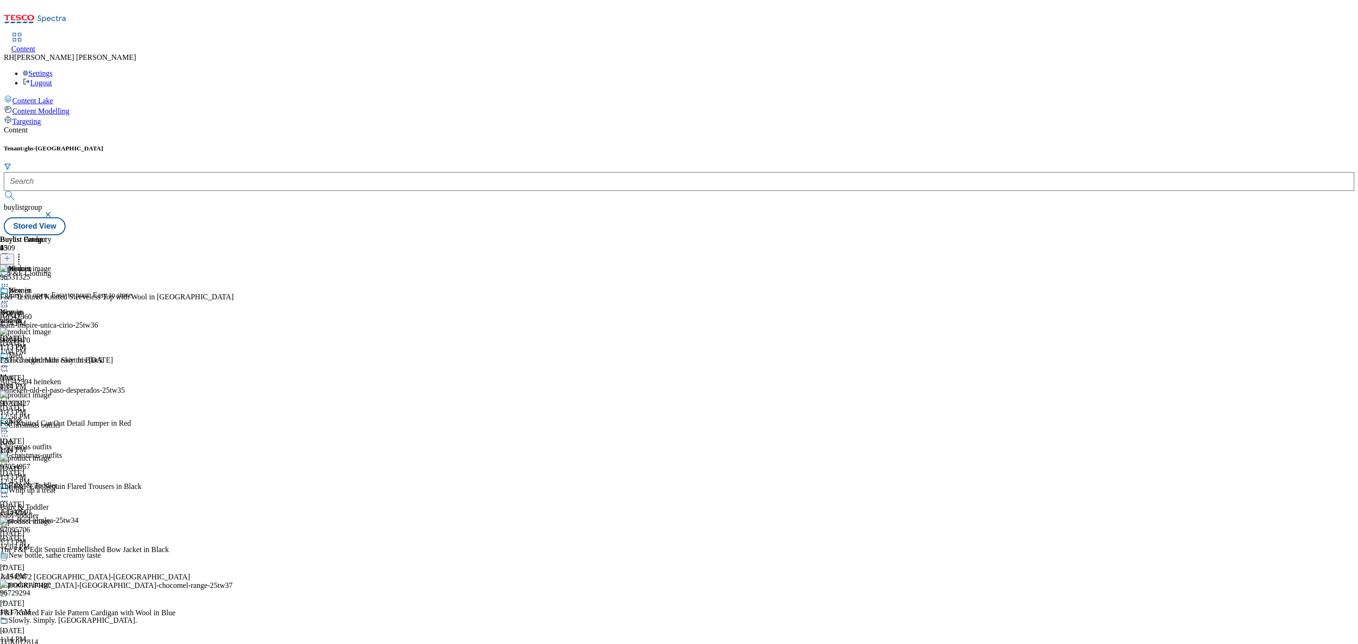
click at [24, 252] on icon at bounding box center [18, 256] width 9 height 9
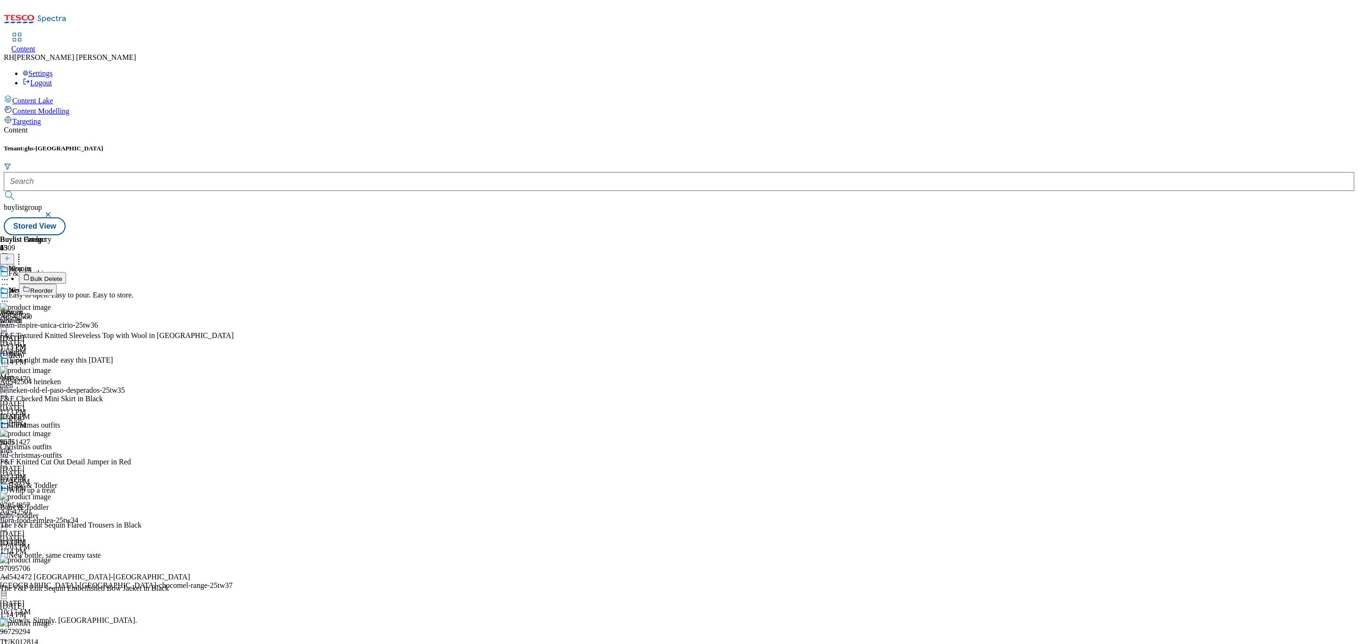
click at [53, 287] on span "Reorder" at bounding box center [41, 290] width 23 height 7
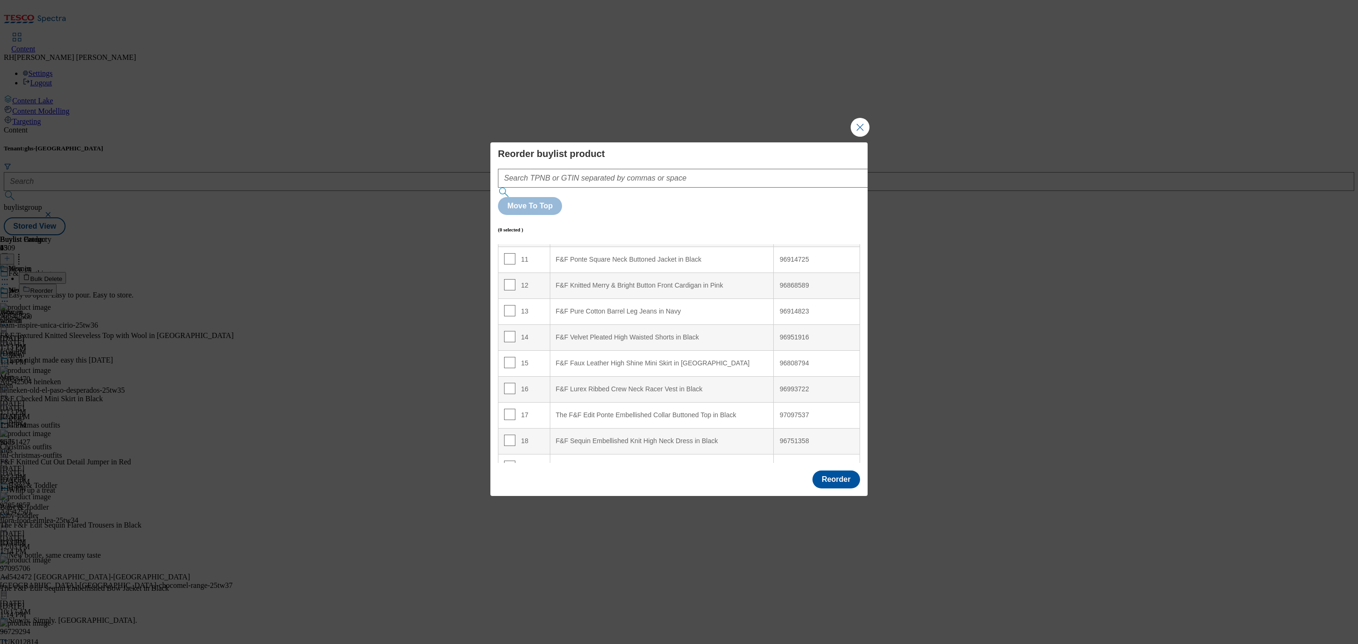
scroll to position [404, 0]
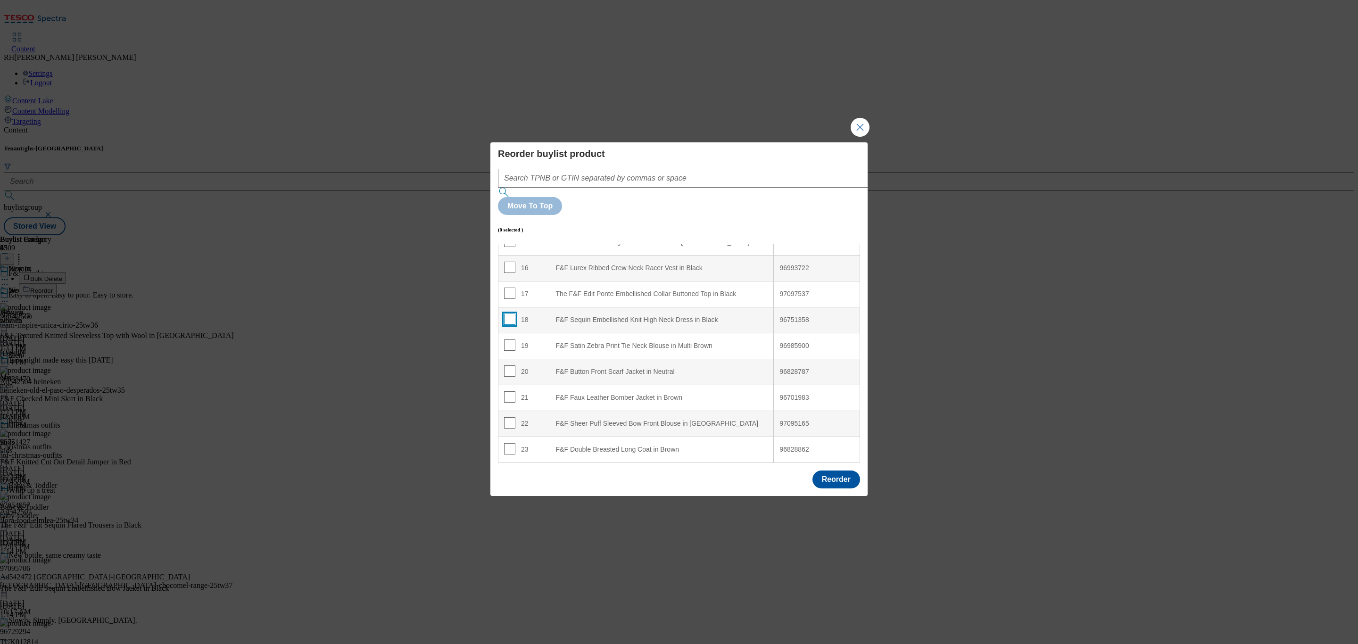
click at [511, 314] on input "Modal" at bounding box center [509, 319] width 11 height 11
checkbox input "true"
click at [509, 339] on input "Modal" at bounding box center [509, 344] width 11 height 11
checkbox input "true"
click at [505, 365] on input "Modal" at bounding box center [509, 370] width 11 height 11
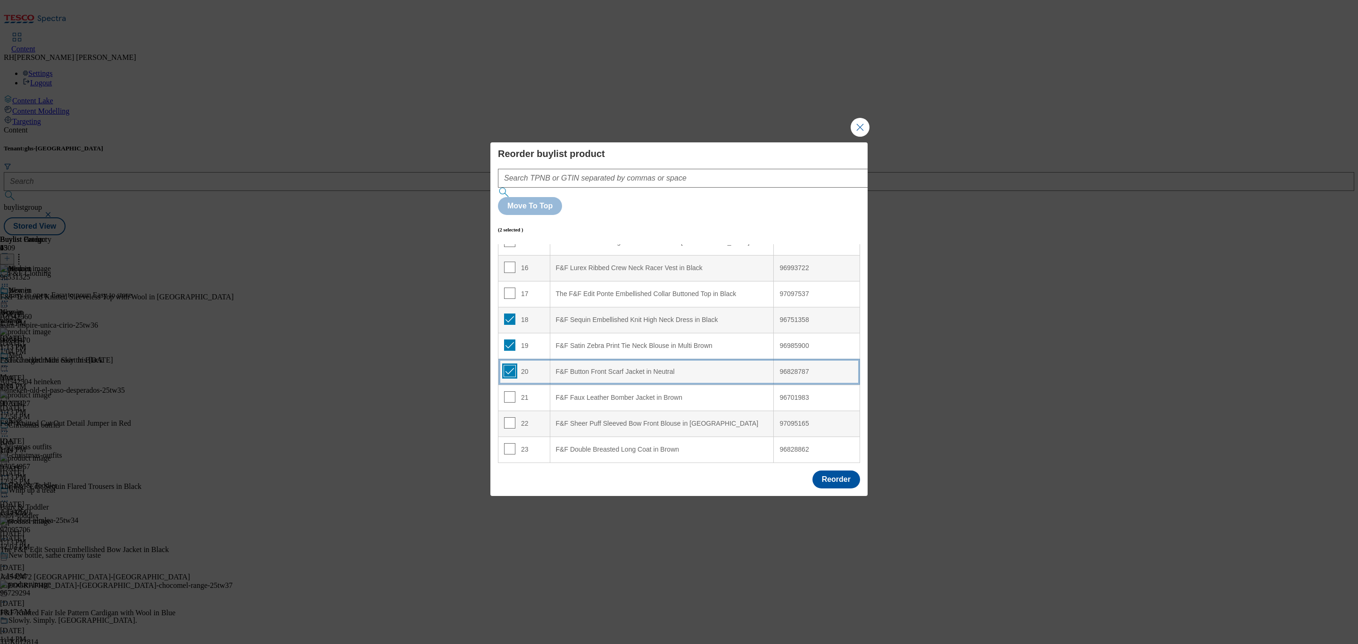
checkbox input "true"
click at [510, 391] on input "Modal" at bounding box center [509, 396] width 11 height 11
checkbox input "true"
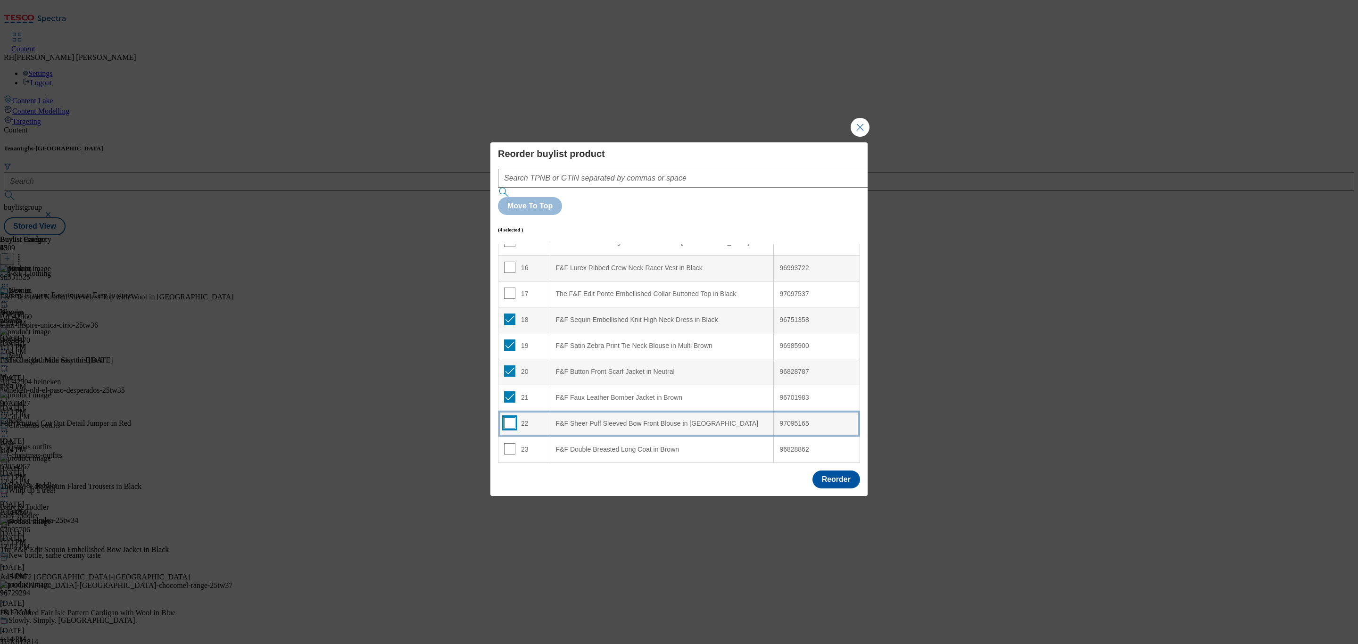
click at [507, 417] on input "Modal" at bounding box center [509, 422] width 11 height 11
checkbox input "true"
click at [510, 443] on input "Modal" at bounding box center [509, 448] width 11 height 11
checkbox input "true"
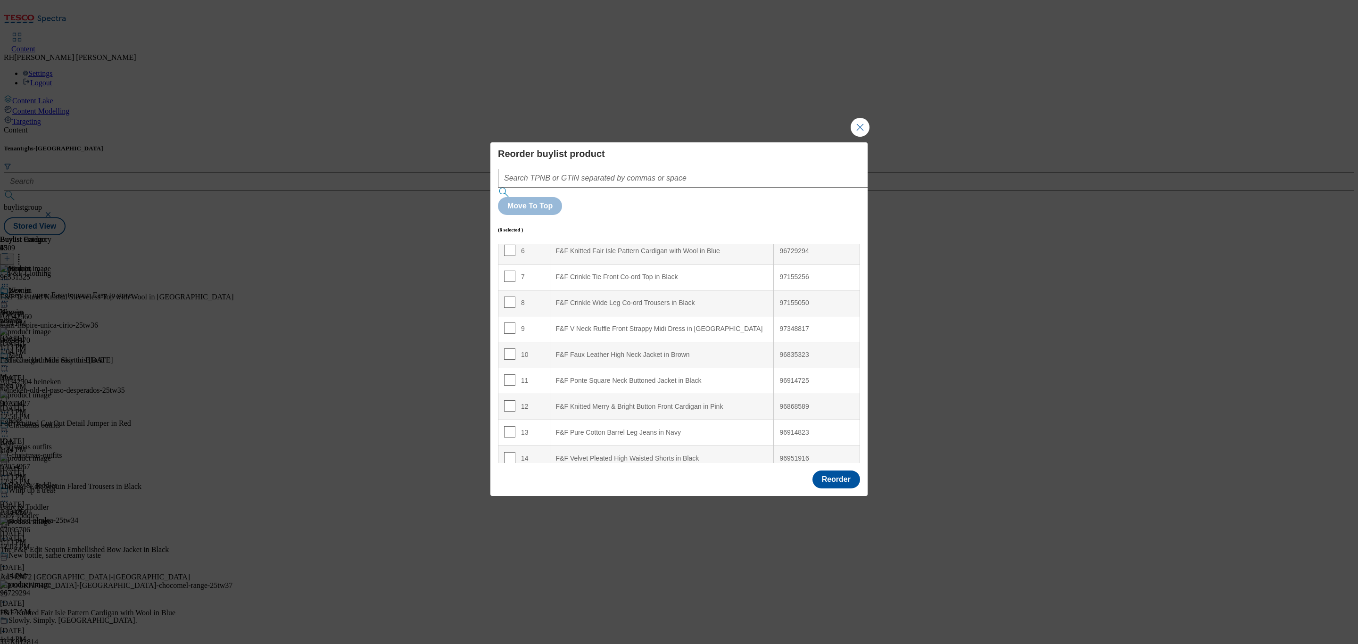
scroll to position [0, 0]
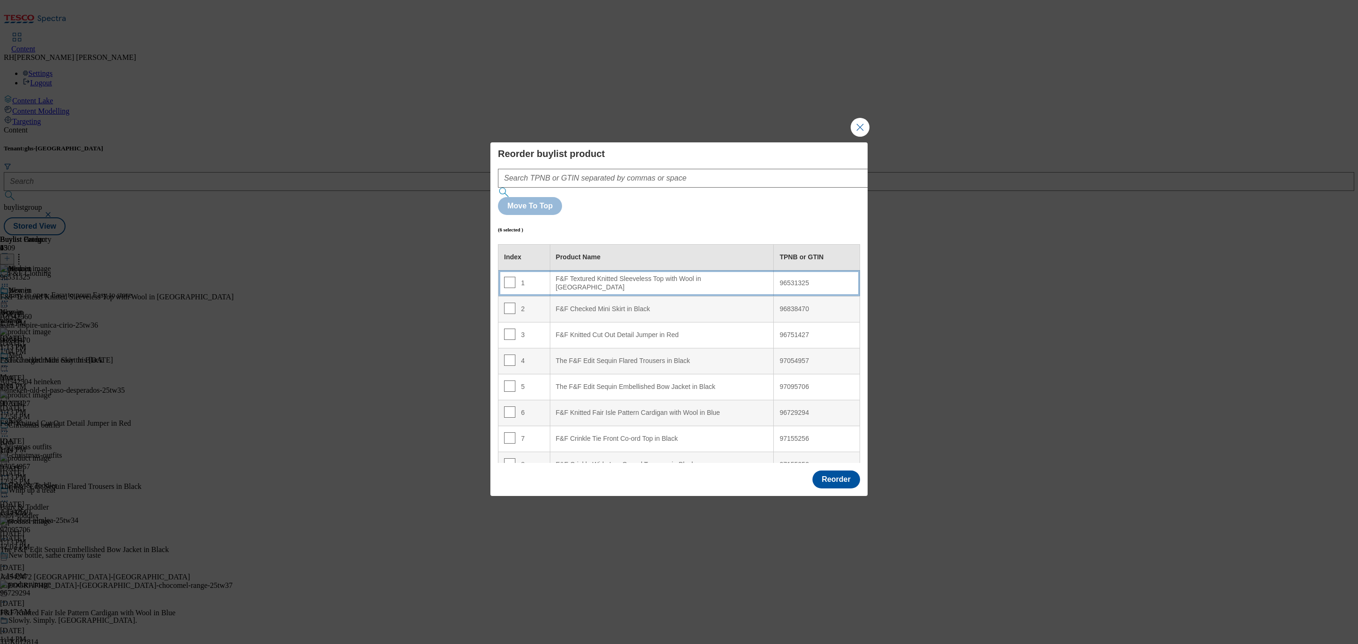
click at [662, 275] on div "F&F Textured Knitted Sleeveless Top with Wool in [GEOGRAPHIC_DATA]" at bounding box center [662, 283] width 212 height 17
click at [507, 277] on input "Modal" at bounding box center [509, 282] width 11 height 11
checkbox input "false"
click at [508, 303] on input "Modal" at bounding box center [509, 308] width 11 height 11
checkbox input "false"
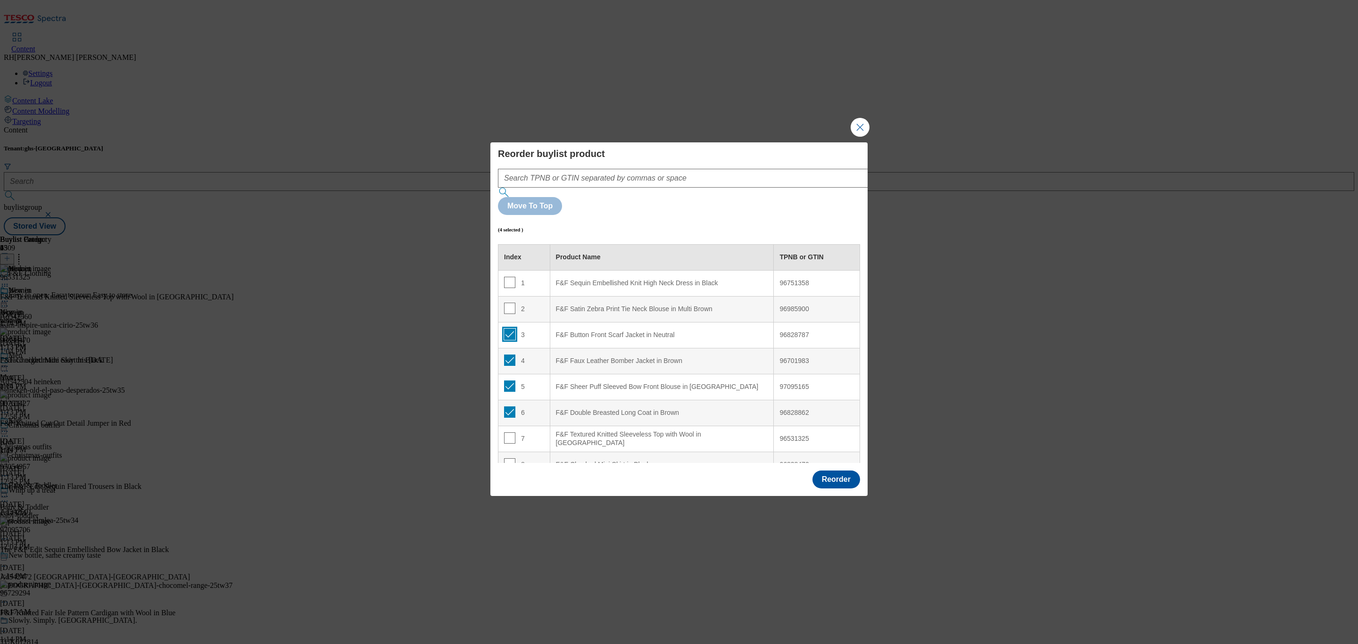
click at [508, 329] on input "Modal" at bounding box center [509, 334] width 11 height 11
checkbox input "false"
click at [509, 355] on input "Modal" at bounding box center [509, 360] width 11 height 11
checkbox input "false"
click at [506, 380] on input "Modal" at bounding box center [509, 385] width 11 height 11
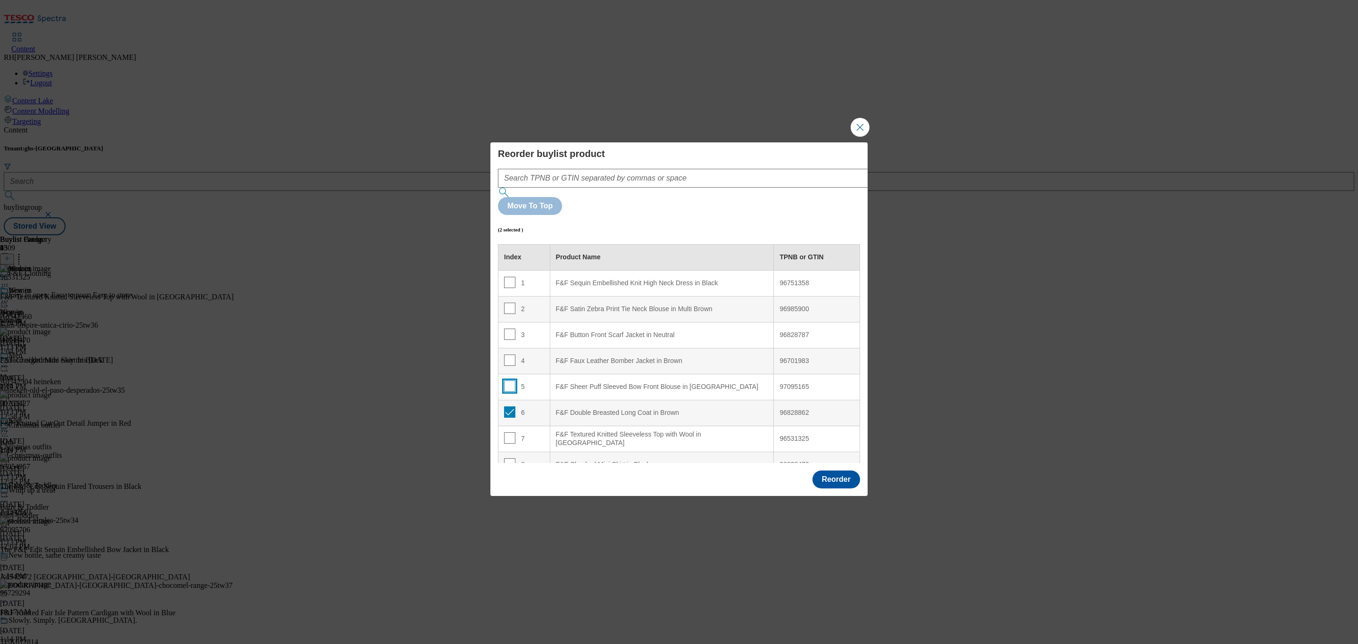
checkbox input "false"
click at [508, 406] on input "Modal" at bounding box center [509, 411] width 11 height 11
checkbox input "false"
click at [510, 380] on input "Modal" at bounding box center [509, 385] width 11 height 11
checkbox input "true"
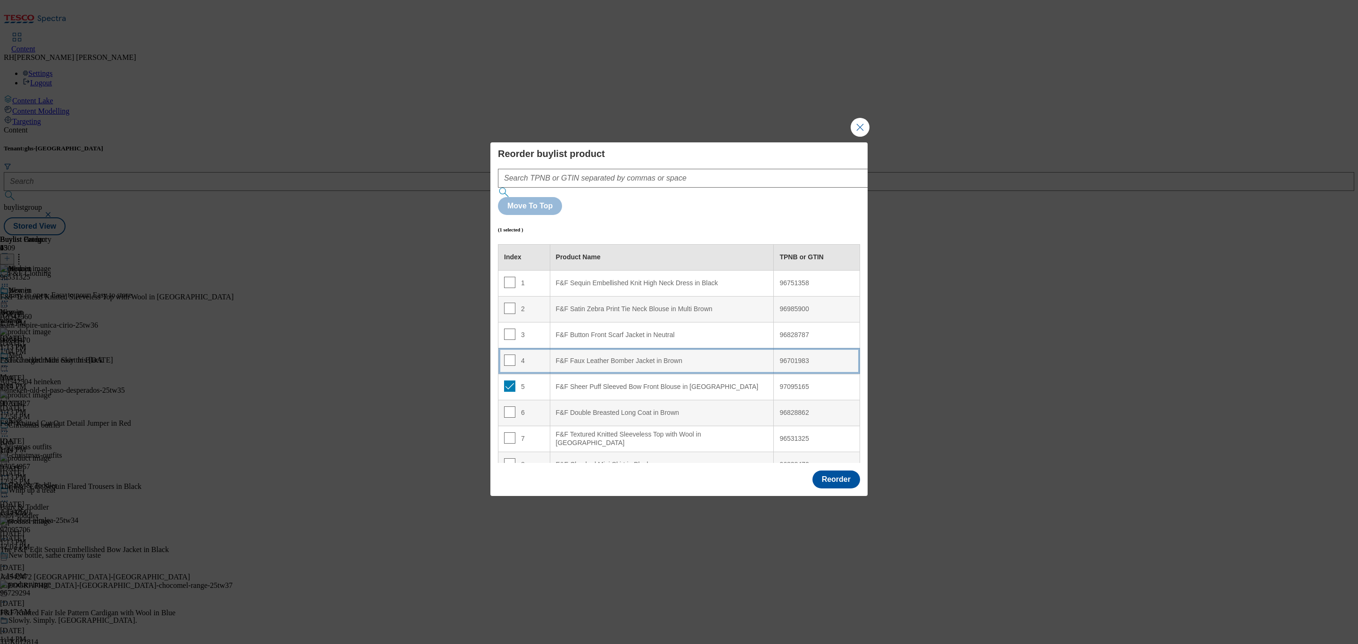
click at [656, 357] on div "F&F Faux Leather Bomber Jacket in Brown" at bounding box center [662, 361] width 212 height 8
click at [508, 355] on input "Modal" at bounding box center [509, 360] width 11 height 11
checkbox input "false"
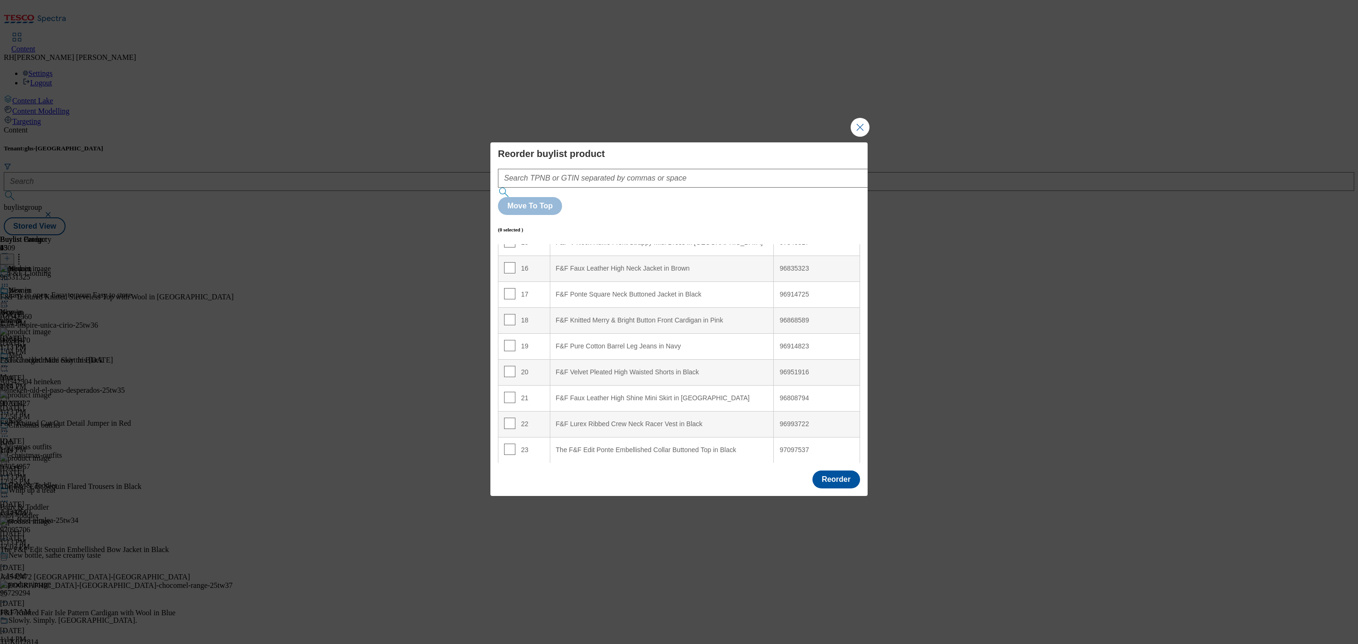
scroll to position [404, 0]
click at [833, 470] on button "Reorder" at bounding box center [836, 479] width 48 height 18
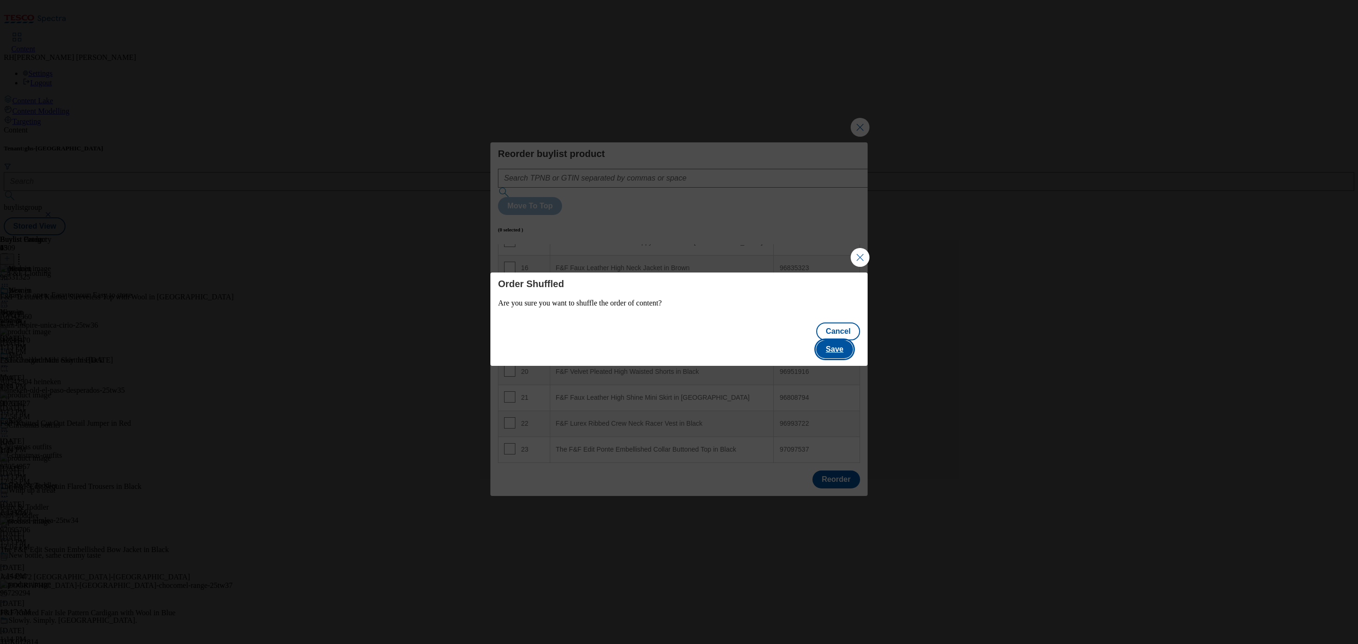
click at [847, 341] on button "Save" at bounding box center [834, 349] width 36 height 18
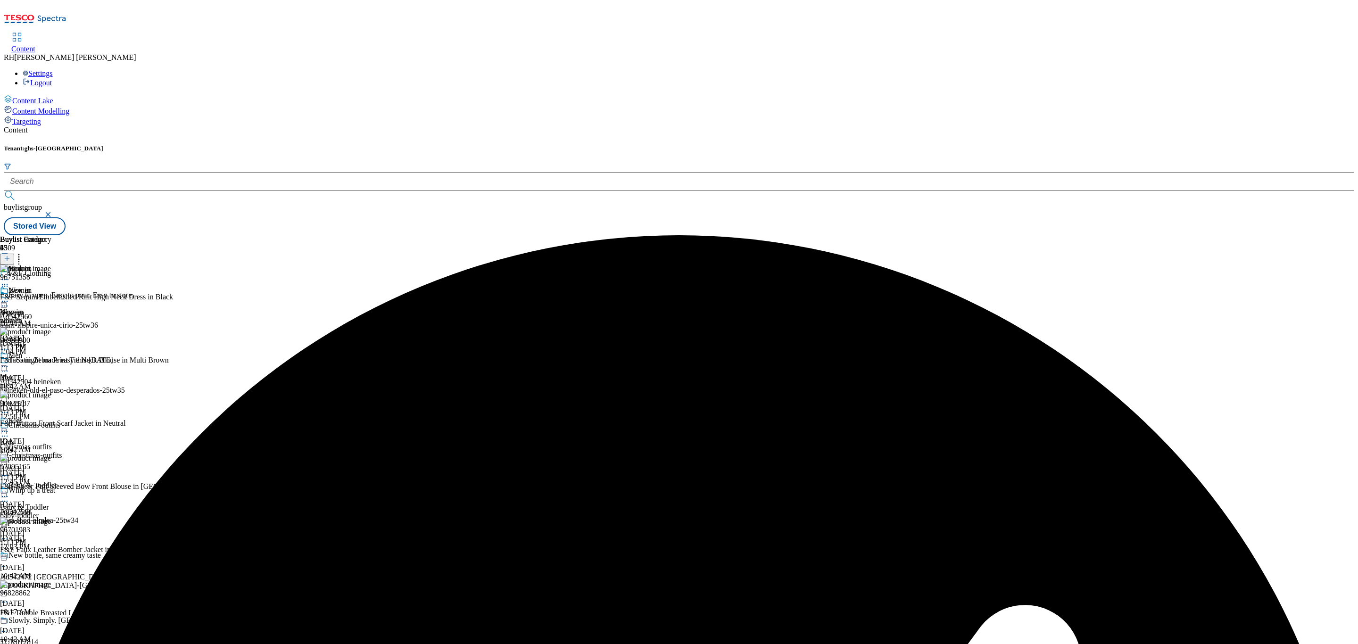
click at [9, 297] on icon at bounding box center [4, 301] width 9 height 9
click at [44, 315] on button "Edit" at bounding box center [31, 320] width 25 height 11
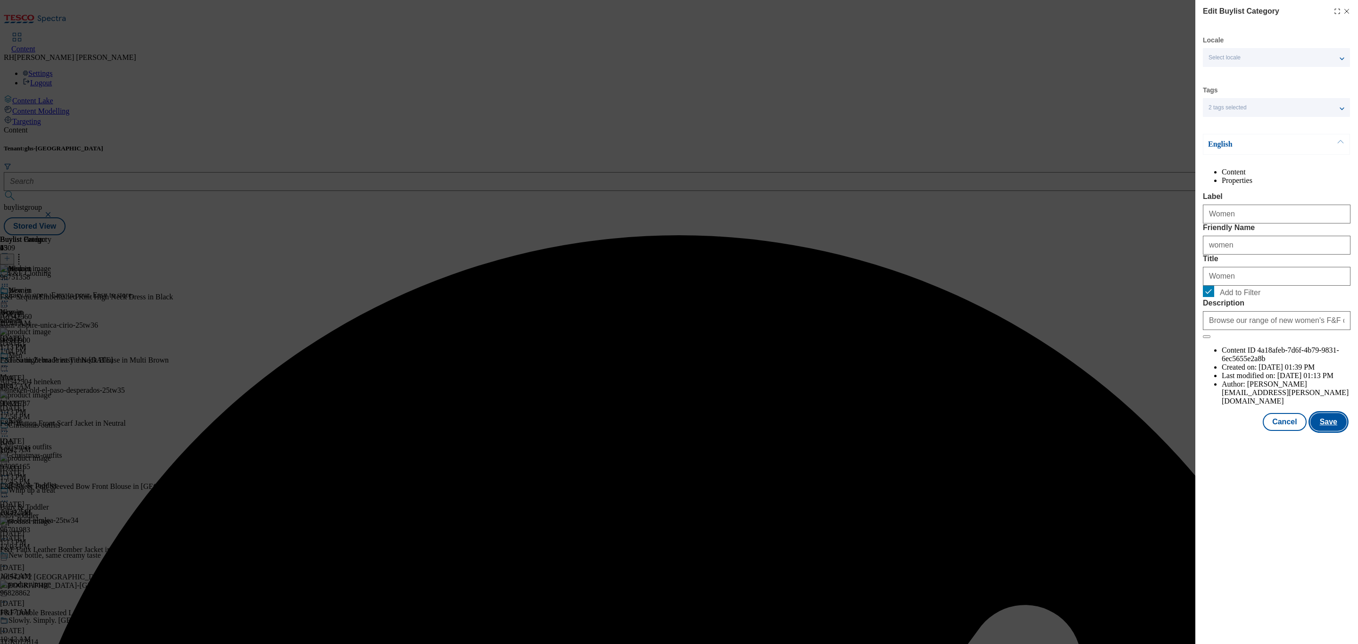
click at [1329, 431] on button "Save" at bounding box center [1328, 422] width 36 height 18
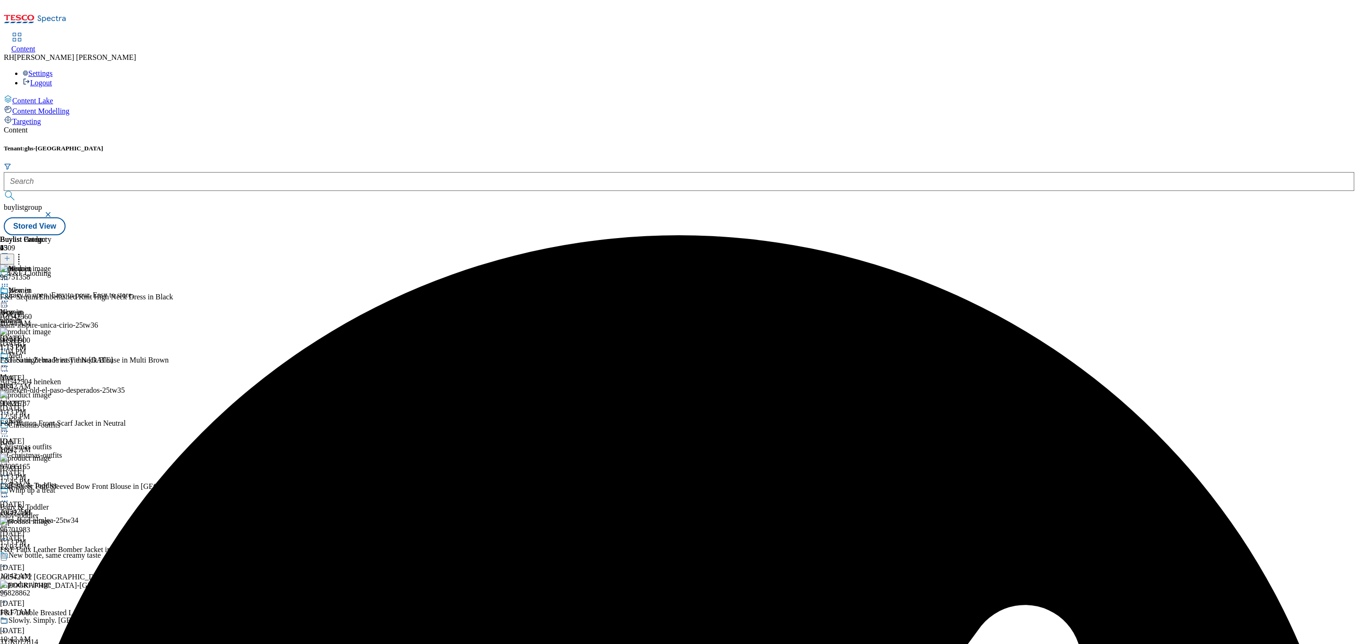
click at [9, 297] on icon at bounding box center [4, 301] width 9 height 9
click at [51, 361] on span "Preview" at bounding box center [40, 364] width 22 height 7
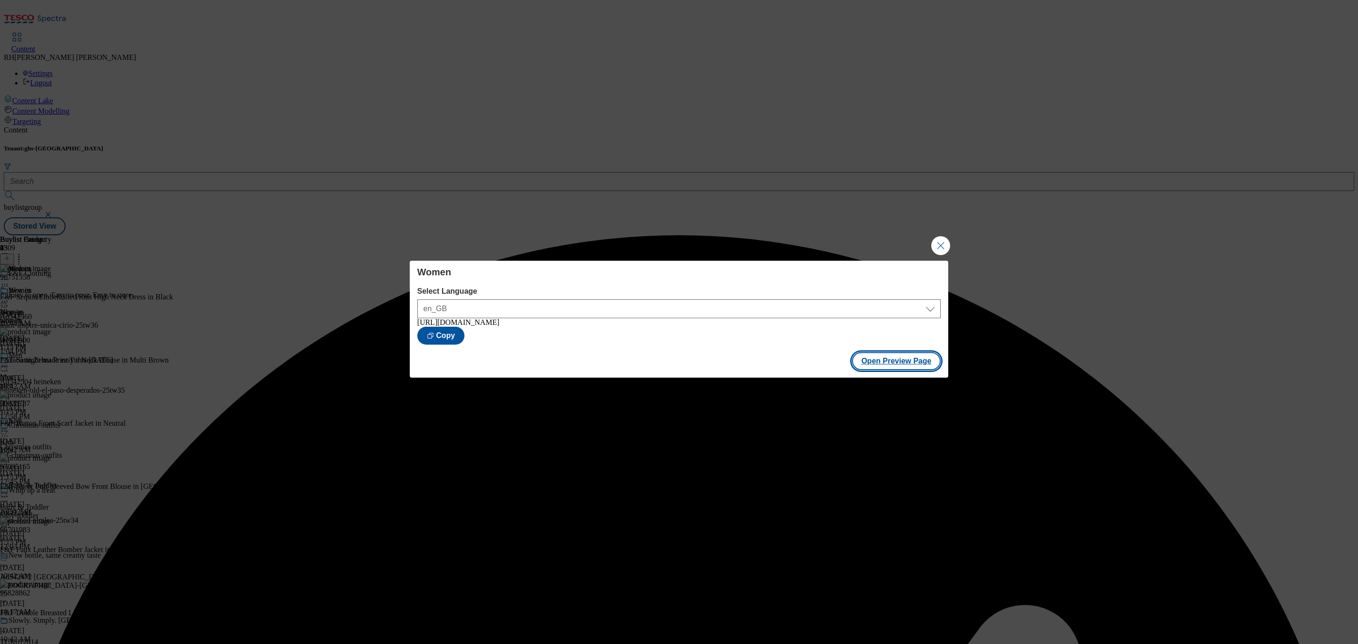
click at [890, 356] on button "Open Preview Page" at bounding box center [896, 361] width 89 height 18
click at [938, 237] on button "Close Modal" at bounding box center [940, 245] width 19 height 19
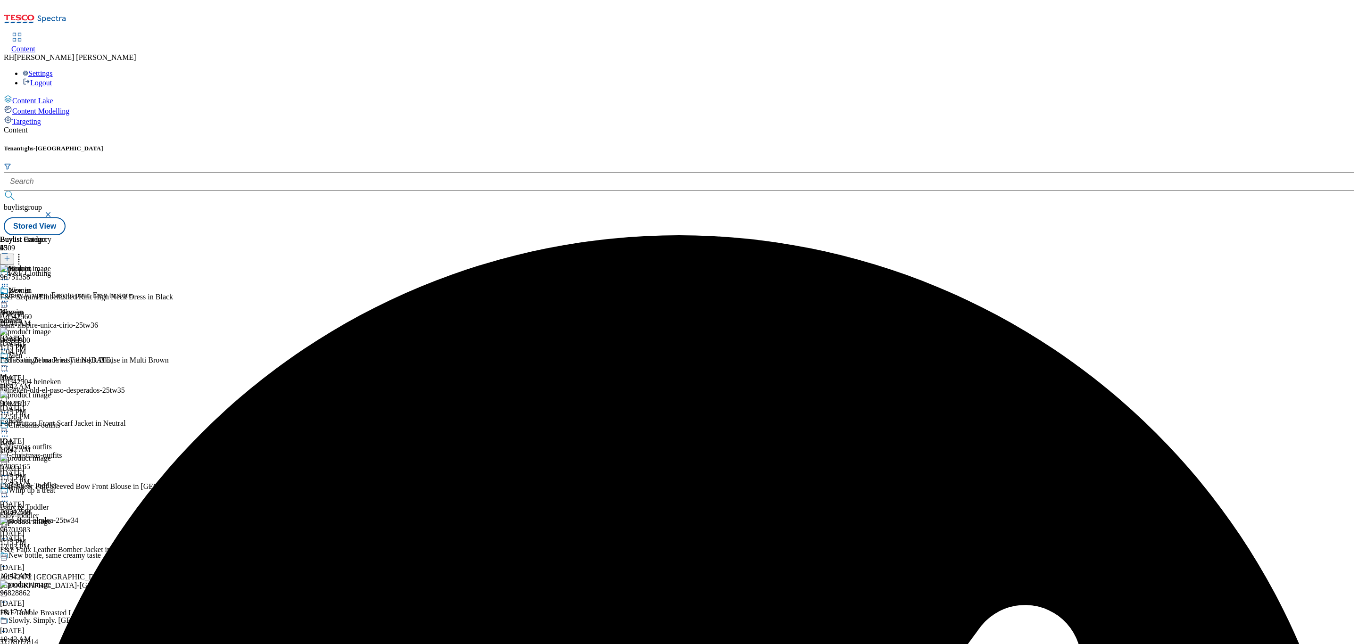
click at [9, 297] on icon at bounding box center [4, 301] width 9 height 9
click at [50, 394] on span "Publish" at bounding box center [39, 397] width 21 height 7
